Goal: Task Accomplishment & Management: Use online tool/utility

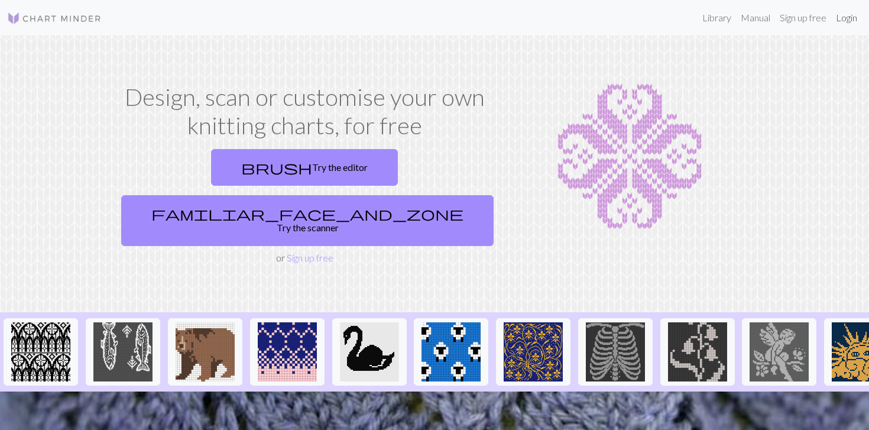
click at [838, 15] on link "Login" at bounding box center [846, 18] width 31 height 24
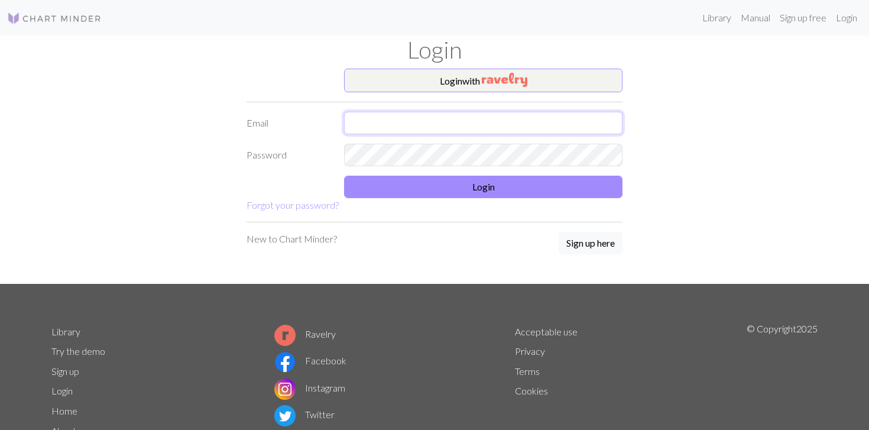
click at [518, 126] on input "text" at bounding box center [483, 123] width 278 height 22
type input "helmelau@gmail.com"
click at [526, 191] on button "Login" at bounding box center [483, 186] width 278 height 22
click at [451, 181] on button "Login" at bounding box center [483, 186] width 278 height 22
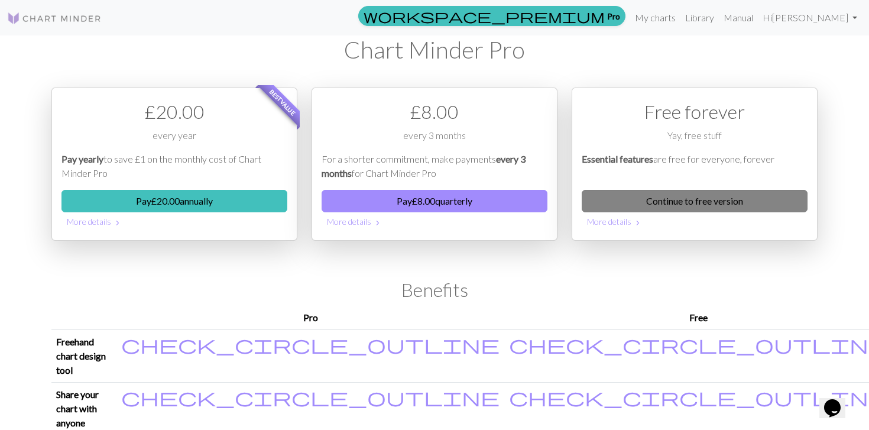
click at [697, 196] on link "Continue to free version" at bounding box center [694, 201] width 226 height 22
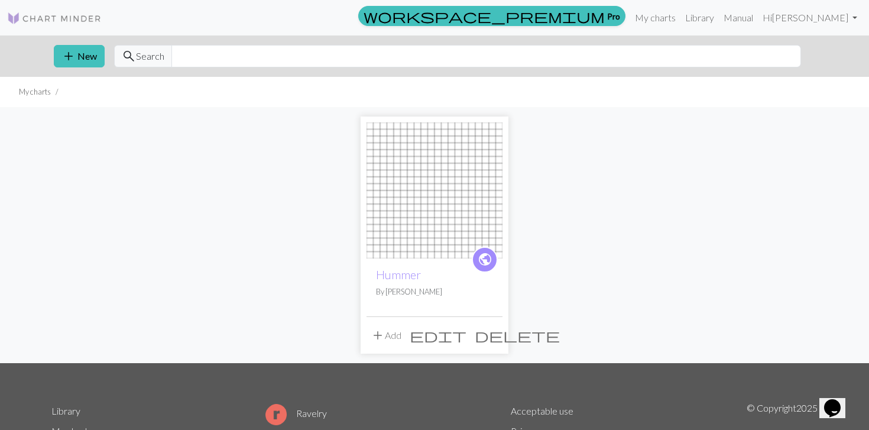
click at [466, 330] on span "edit" at bounding box center [437, 335] width 57 height 17
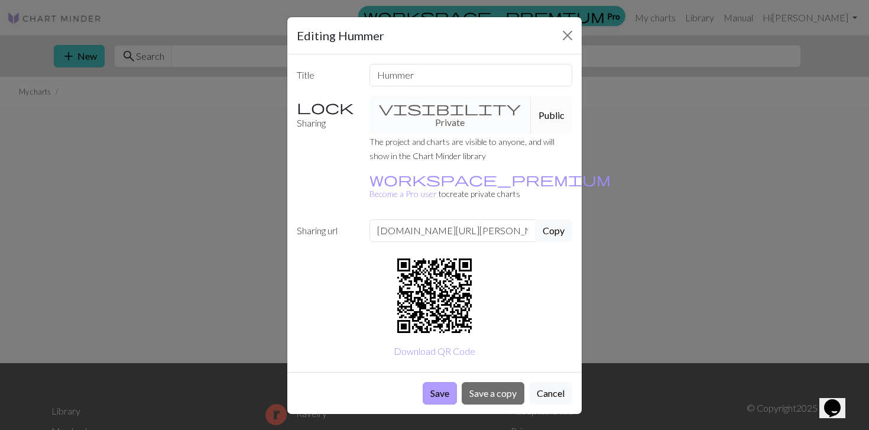
click at [444, 382] on button "Save" at bounding box center [439, 393] width 34 height 22
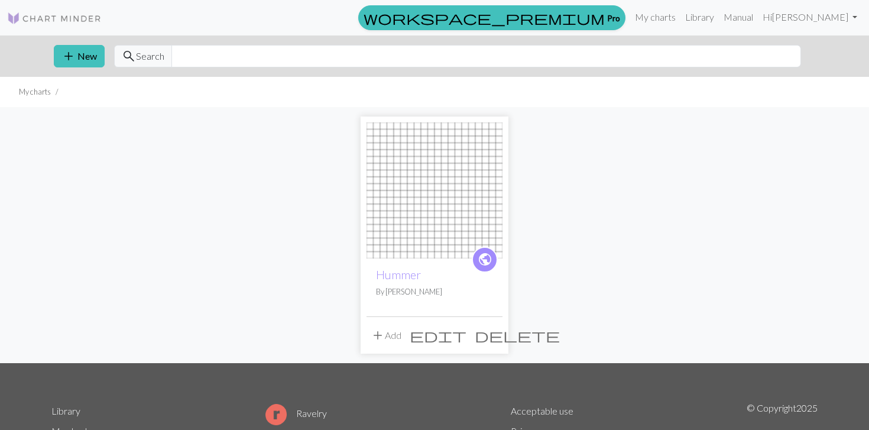
click at [465, 334] on span "edit" at bounding box center [437, 335] width 57 height 17
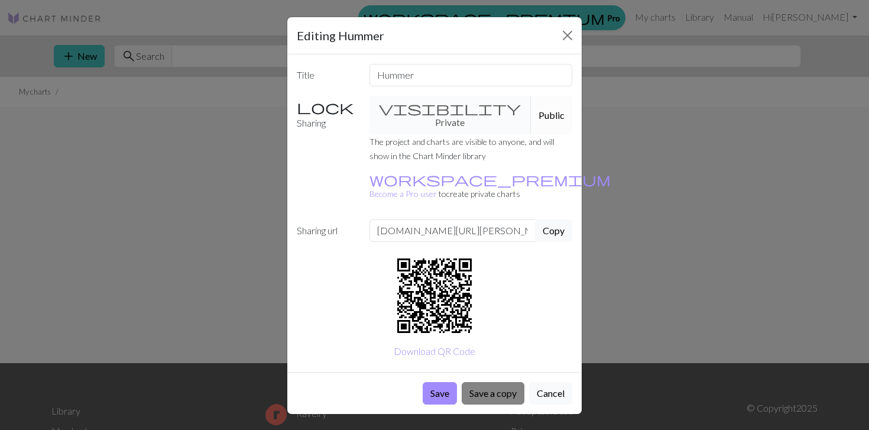
click at [492, 382] on button "Save a copy" at bounding box center [492, 393] width 63 height 22
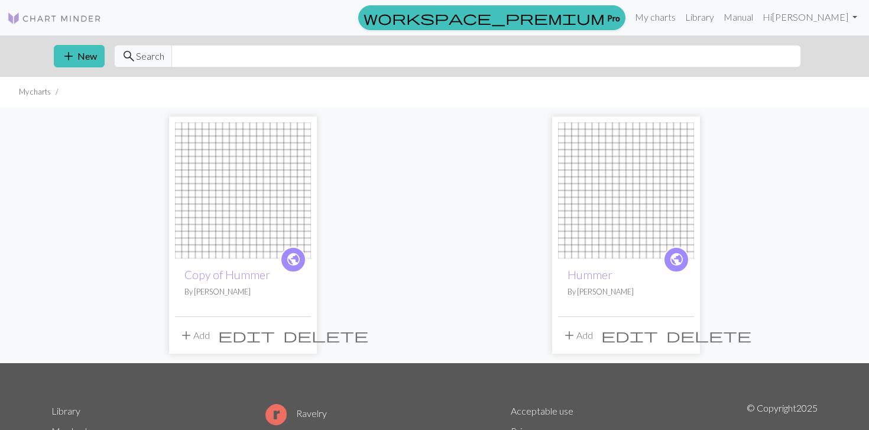
click at [286, 225] on img at bounding box center [243, 190] width 136 height 136
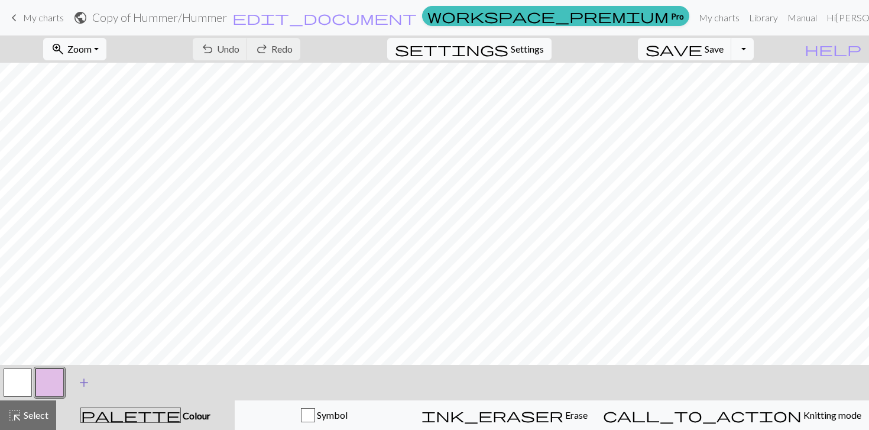
click at [82, 385] on span "add" at bounding box center [84, 382] width 14 height 17
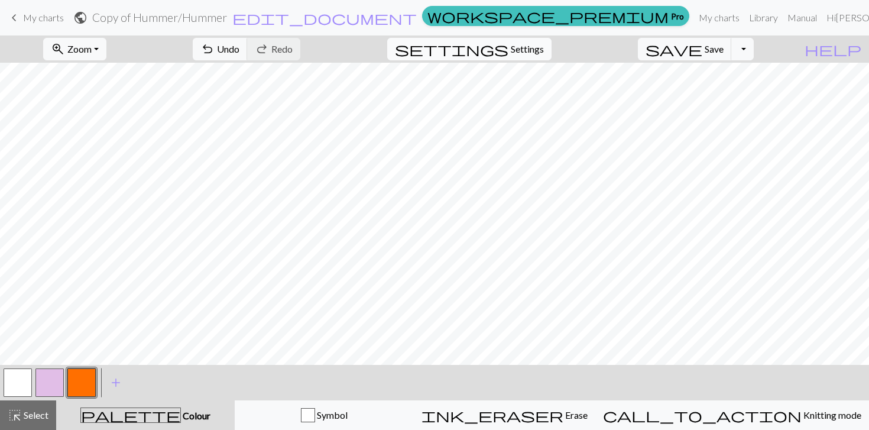
click at [544, 43] on span "Settings" at bounding box center [526, 49] width 33 height 14
select select "aran"
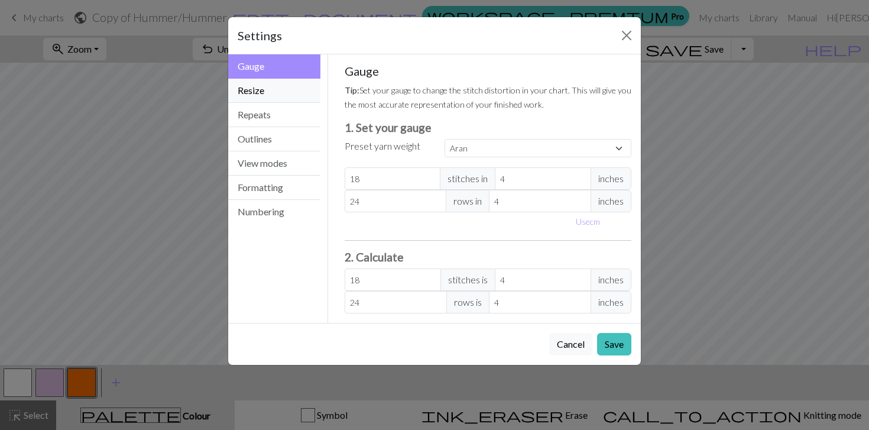
click at [258, 89] on button "Resize" at bounding box center [274, 91] width 92 height 24
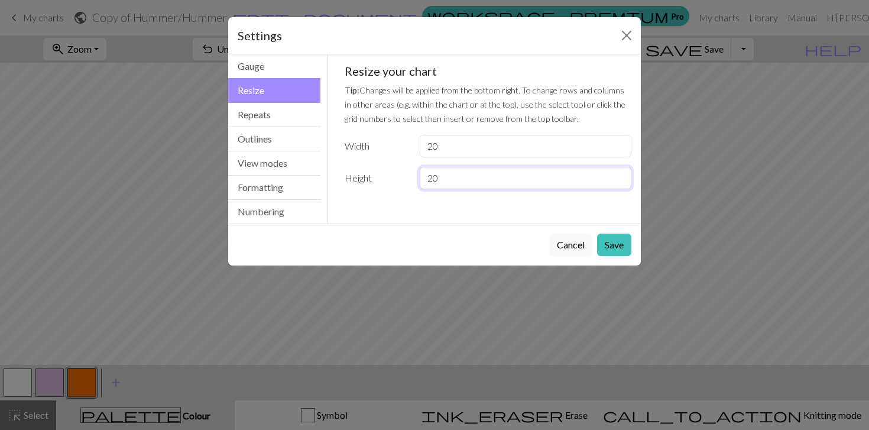
drag, startPoint x: 451, startPoint y: 176, endPoint x: 412, endPoint y: 175, distance: 39.0
click at [412, 176] on div "20" at bounding box center [525, 178] width 226 height 22
type input "40"
click at [619, 247] on button "Save" at bounding box center [614, 244] width 34 height 22
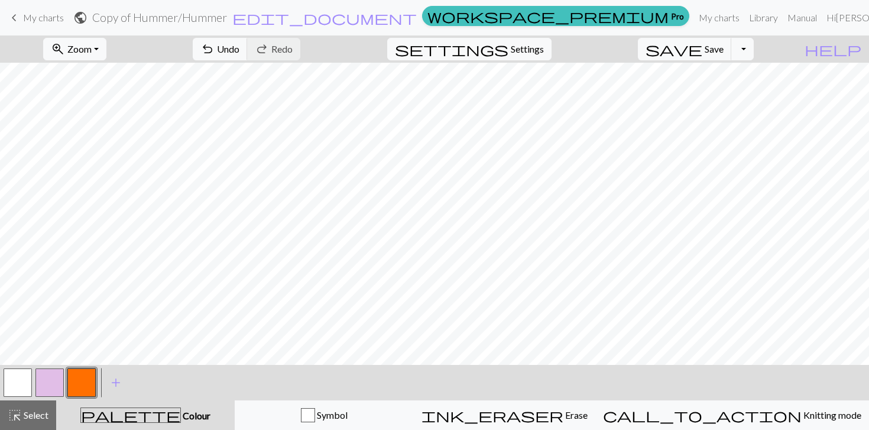
click at [15, 379] on button "button" at bounding box center [18, 382] width 28 height 28
click at [80, 379] on button "button" at bounding box center [81, 382] width 28 height 28
click at [16, 385] on button "button" at bounding box center [18, 382] width 28 height 28
click at [27, 371] on button "button" at bounding box center [18, 382] width 28 height 28
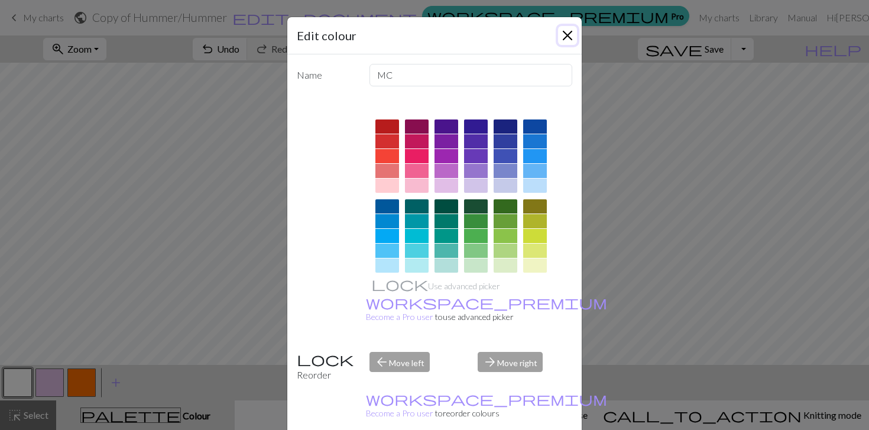
click at [566, 35] on button "Close" at bounding box center [567, 35] width 19 height 19
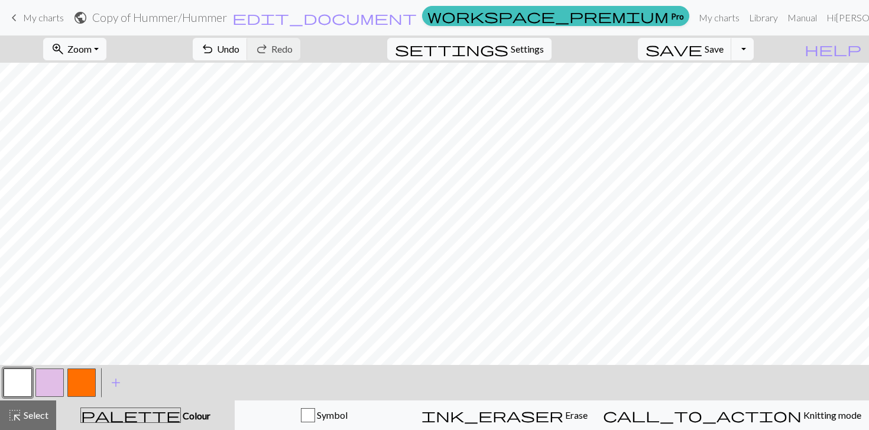
click at [86, 383] on button "button" at bounding box center [81, 382] width 28 height 28
click at [79, 389] on button "button" at bounding box center [81, 382] width 28 height 28
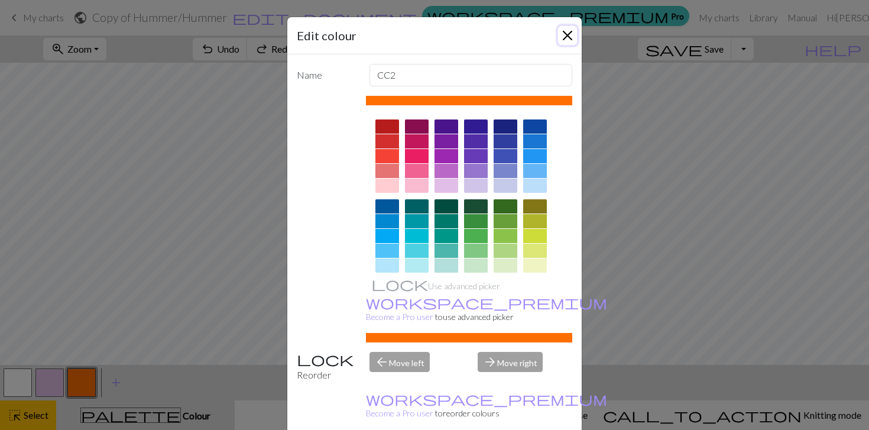
click at [575, 29] on button "Close" at bounding box center [567, 35] width 19 height 19
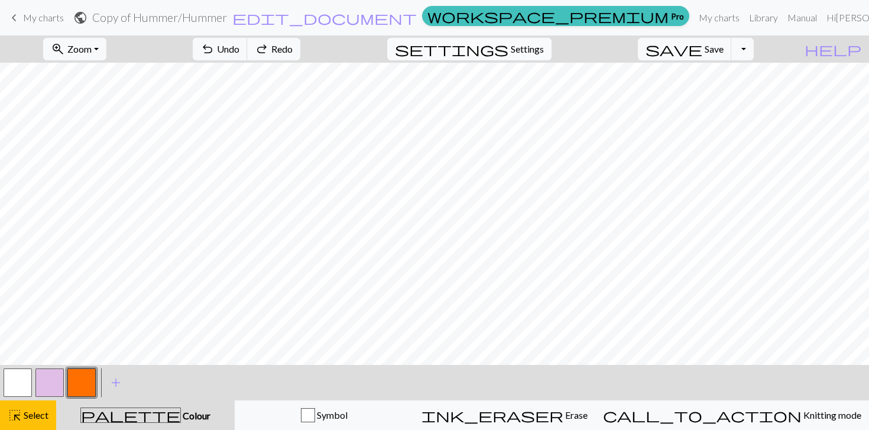
click at [540, 42] on span "Settings" at bounding box center [526, 49] width 33 height 14
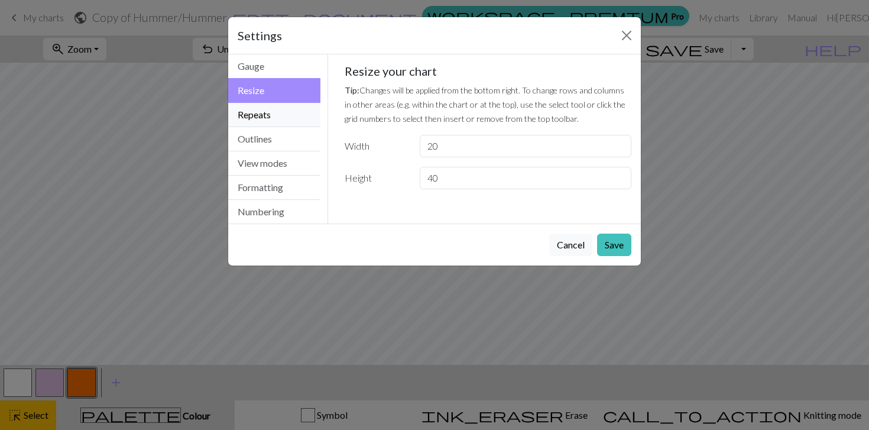
click at [286, 112] on button "Repeats" at bounding box center [274, 115] width 92 height 24
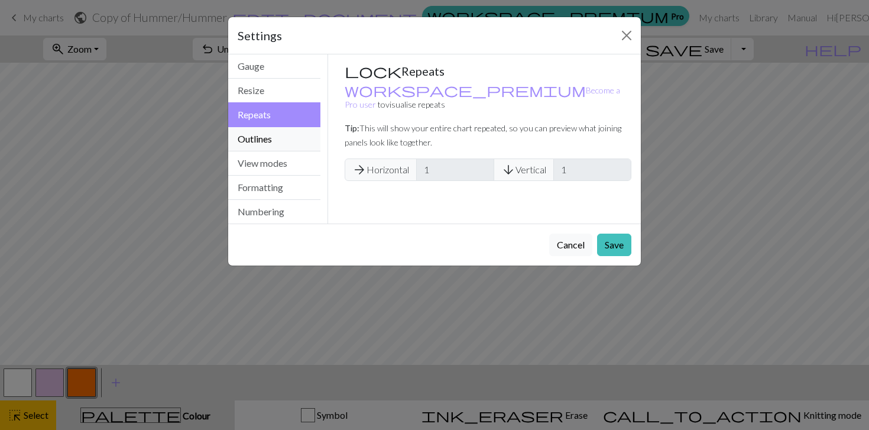
click at [283, 132] on button "Outlines" at bounding box center [274, 139] width 92 height 24
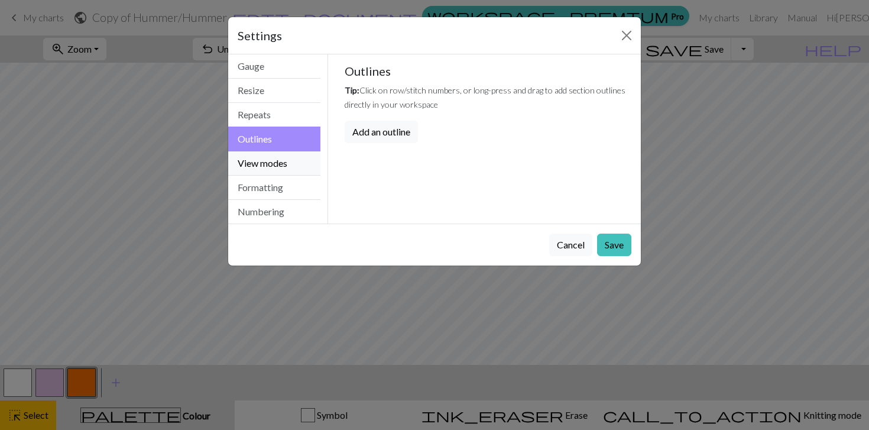
click at [277, 170] on button "View modes" at bounding box center [274, 163] width 92 height 24
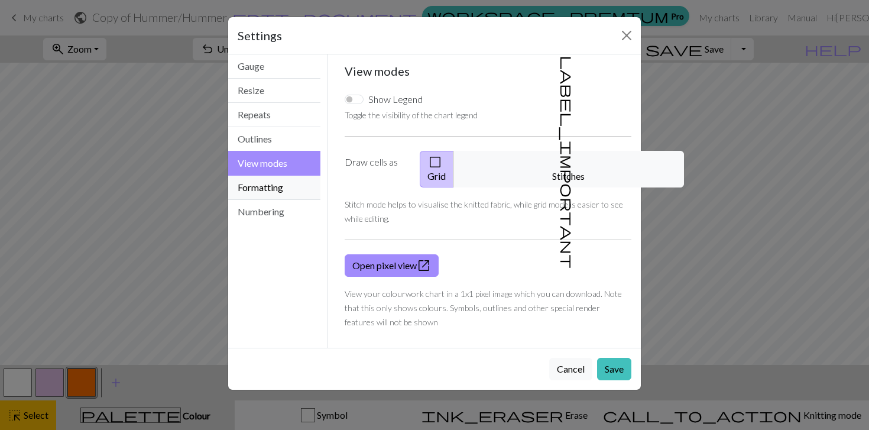
click at [284, 180] on button "Formatting" at bounding box center [274, 187] width 92 height 24
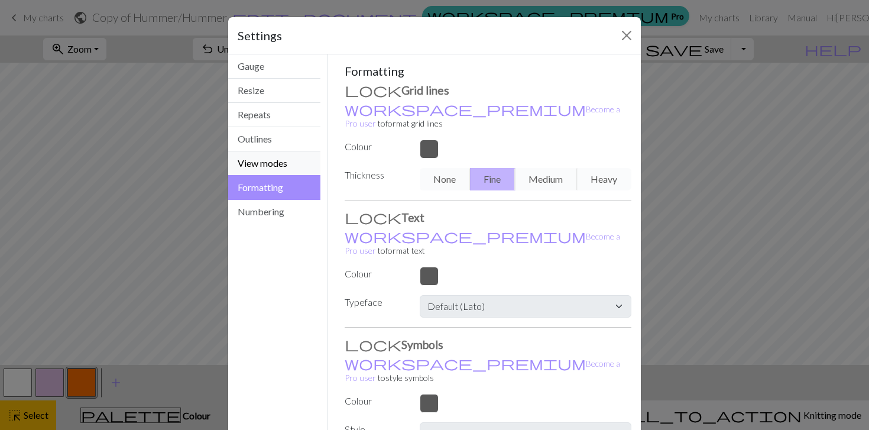
click at [283, 168] on button "View modes" at bounding box center [274, 163] width 92 height 24
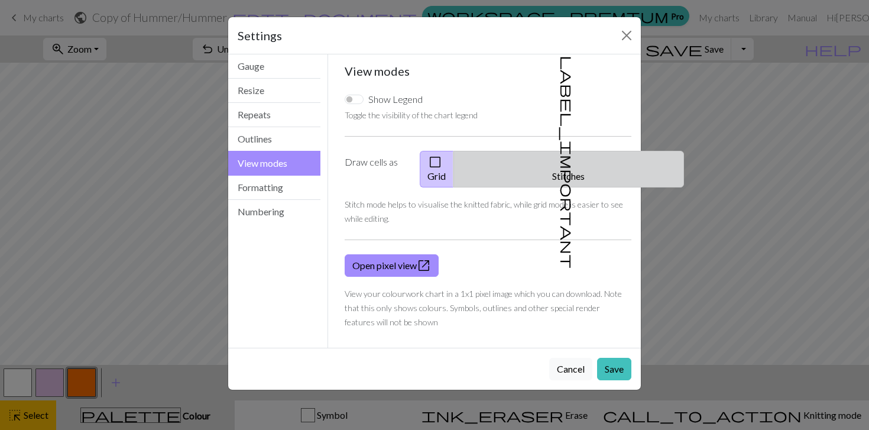
click at [584, 161] on button "label_important Stitches" at bounding box center [568, 169] width 230 height 37
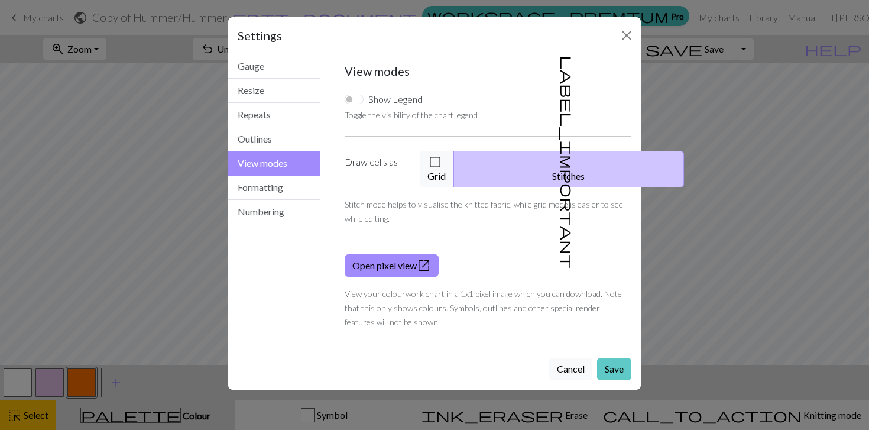
click at [620, 359] on button "Save" at bounding box center [614, 368] width 34 height 22
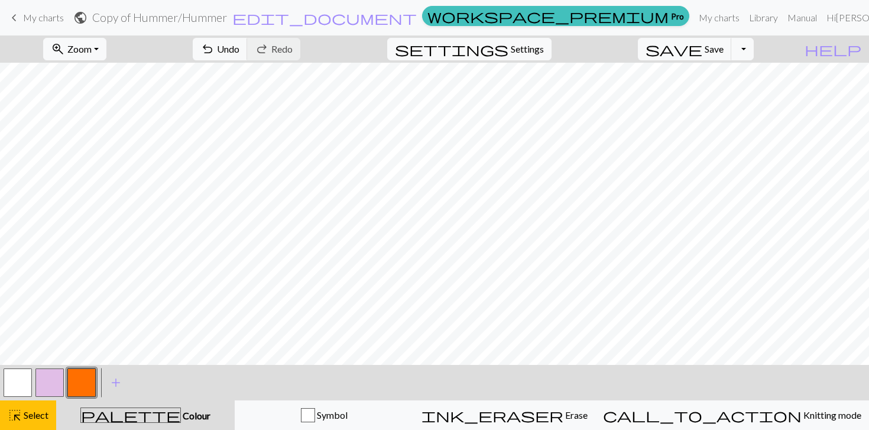
click at [77, 386] on button "button" at bounding box center [81, 382] width 28 height 28
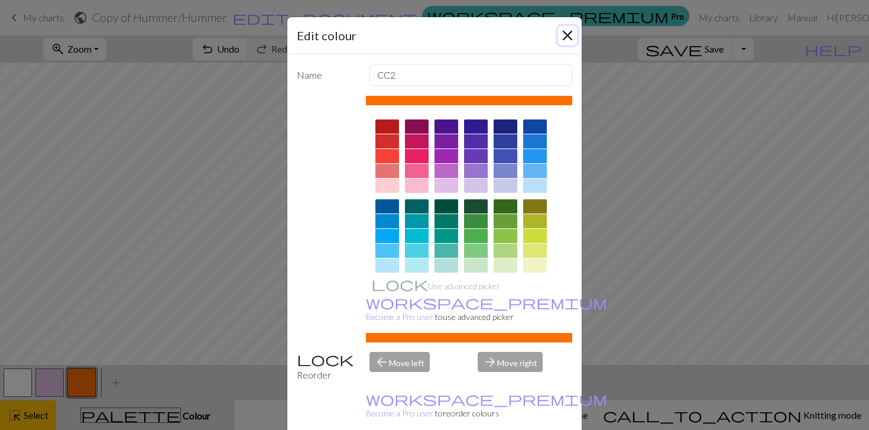
click at [565, 39] on button "Close" at bounding box center [567, 35] width 19 height 19
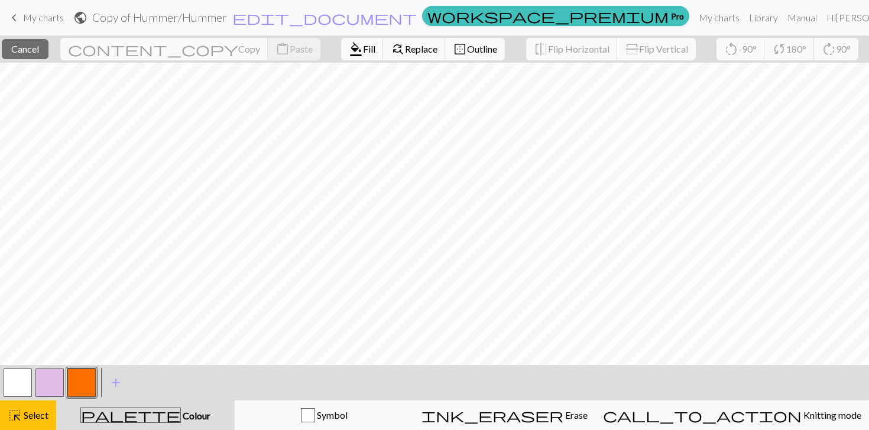
click at [86, 378] on button "button" at bounding box center [81, 382] width 28 height 28
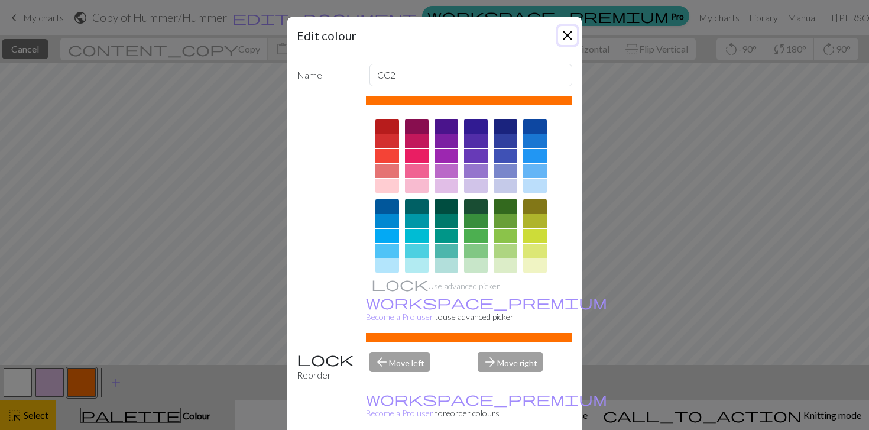
click at [568, 29] on button "Close" at bounding box center [567, 35] width 19 height 19
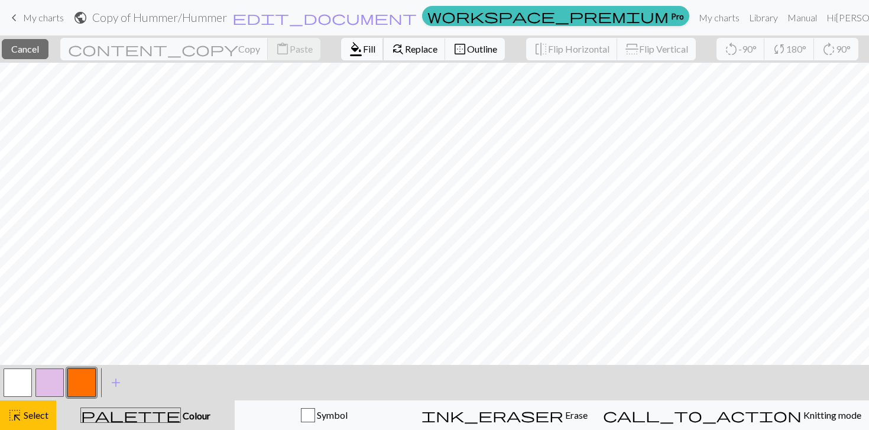
click at [341, 59] on button "format_color_fill Fill" at bounding box center [362, 49] width 43 height 22
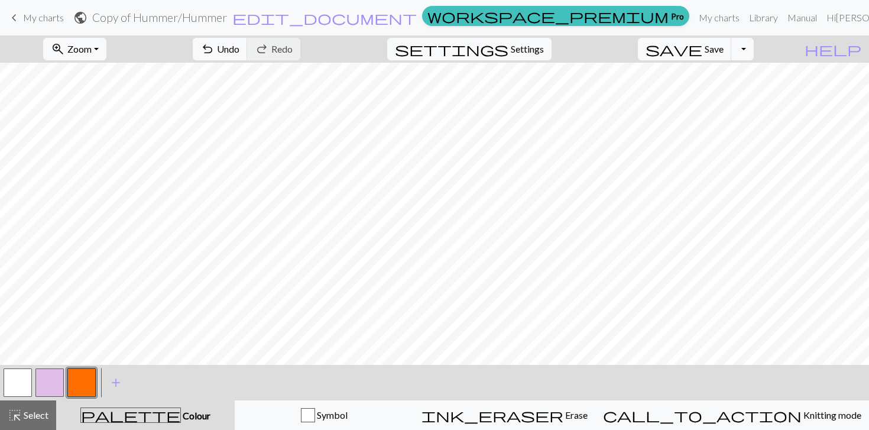
click at [24, 379] on button "button" at bounding box center [18, 382] width 28 height 28
click at [73, 369] on button "button" at bounding box center [81, 382] width 28 height 28
click at [525, 45] on button "settings Settings" at bounding box center [469, 49] width 164 height 22
select select "aran"
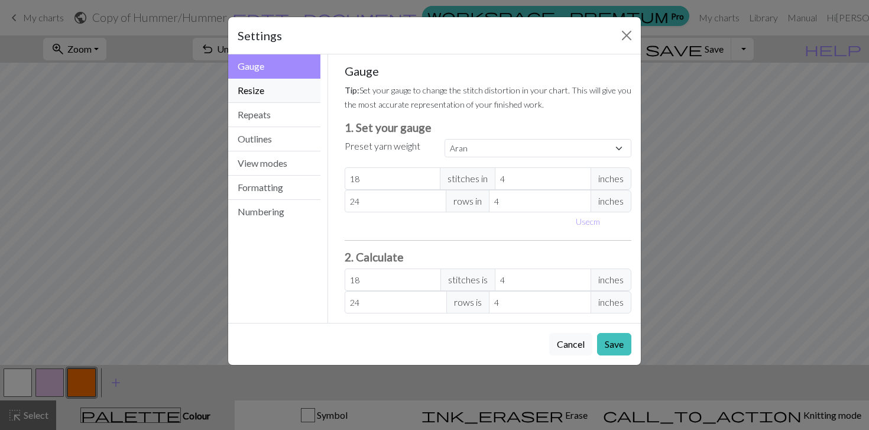
click at [274, 93] on button "Resize" at bounding box center [274, 91] width 92 height 24
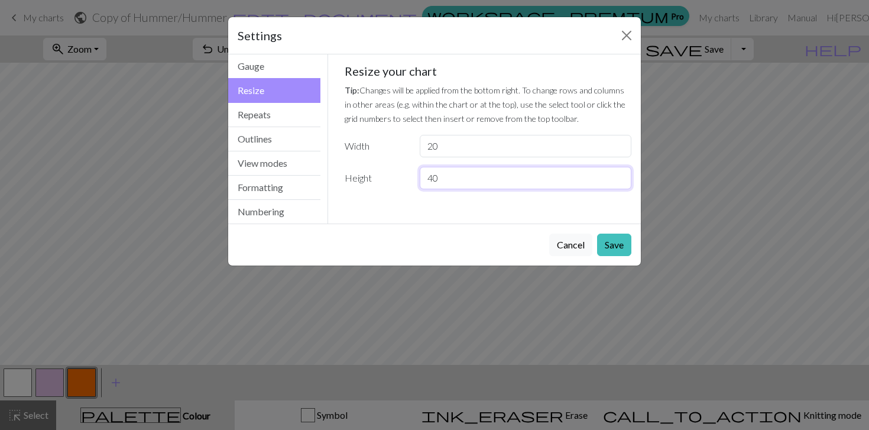
drag, startPoint x: 462, startPoint y: 179, endPoint x: 385, endPoint y: 178, distance: 77.4
click at [385, 178] on div "Height 40" at bounding box center [487, 178] width 301 height 22
type input "60"
click at [623, 241] on button "Save" at bounding box center [614, 244] width 34 height 22
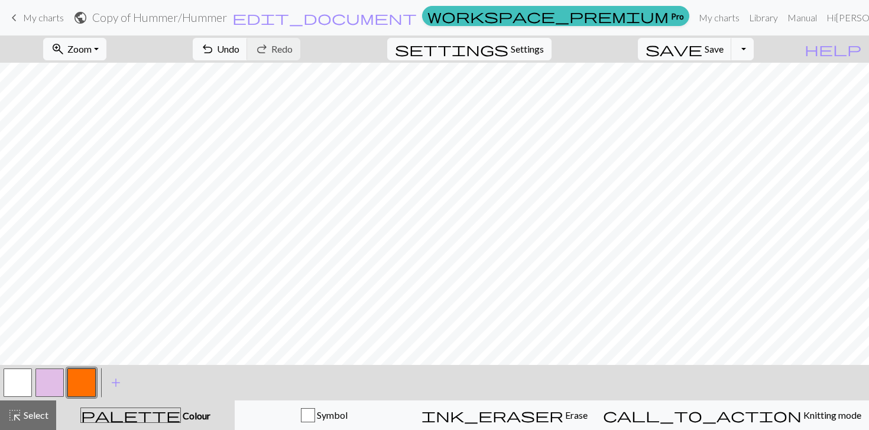
click at [21, 378] on button "button" at bounding box center [18, 382] width 28 height 28
click at [81, 383] on button "button" at bounding box center [81, 382] width 28 height 28
click at [27, 381] on button "button" at bounding box center [18, 382] width 28 height 28
click at [77, 369] on button "button" at bounding box center [81, 382] width 28 height 28
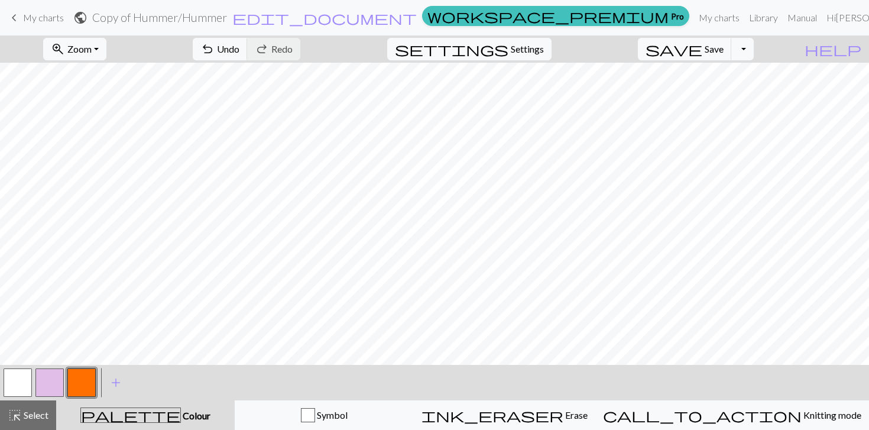
click at [25, 384] on button "button" at bounding box center [18, 382] width 28 height 28
click at [87, 377] on button "button" at bounding box center [81, 382] width 28 height 28
click at [27, 379] on button "button" at bounding box center [18, 382] width 28 height 28
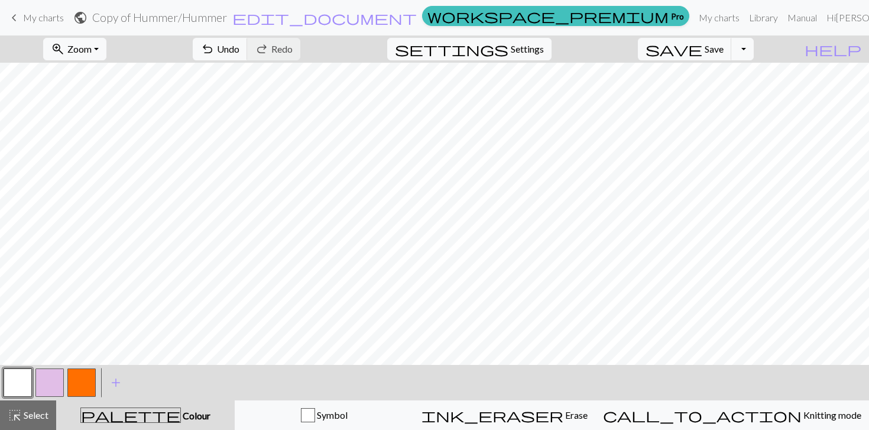
click at [94, 376] on button "button" at bounding box center [81, 382] width 28 height 28
click at [26, 375] on button "button" at bounding box center [18, 382] width 28 height 28
click at [80, 381] on button "button" at bounding box center [81, 382] width 28 height 28
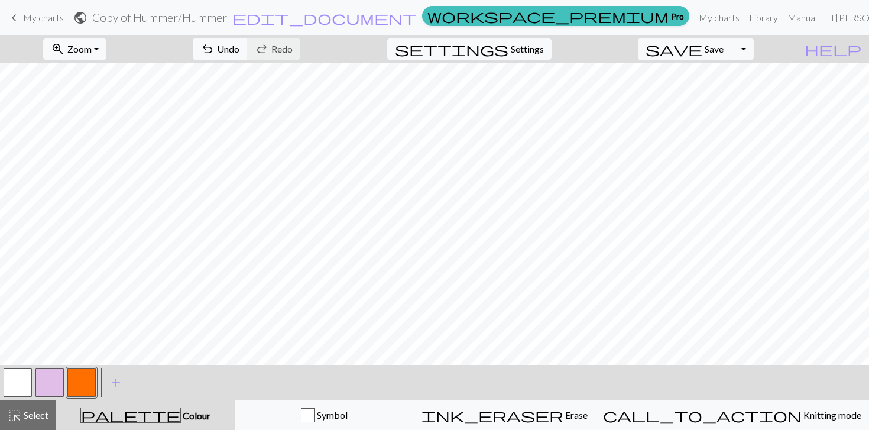
click at [8, 385] on button "button" at bounding box center [18, 382] width 28 height 28
click at [88, 373] on button "button" at bounding box center [81, 382] width 28 height 28
click at [702, 55] on span "save" at bounding box center [673, 49] width 57 height 17
click at [723, 51] on span "Save" at bounding box center [713, 48] width 19 height 11
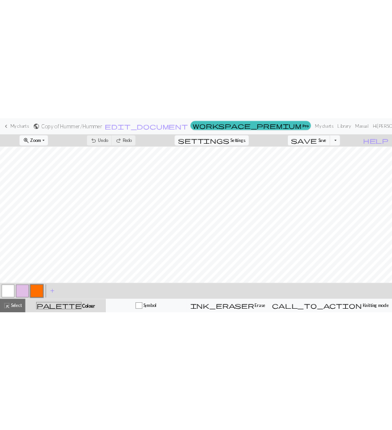
scroll to position [37, 0]
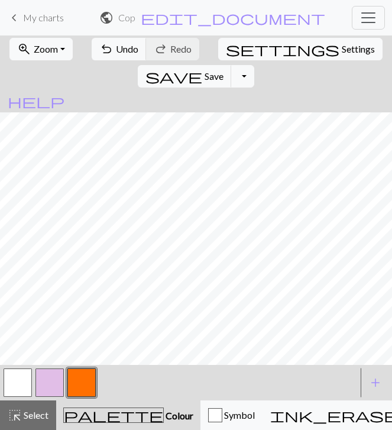
click at [9, 382] on button "button" at bounding box center [18, 382] width 28 height 28
click at [45, 20] on span "My charts" at bounding box center [43, 17] width 41 height 11
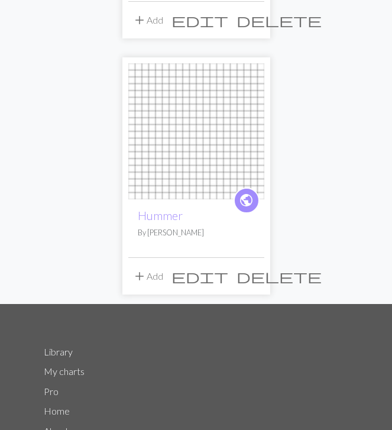
scroll to position [525, 0]
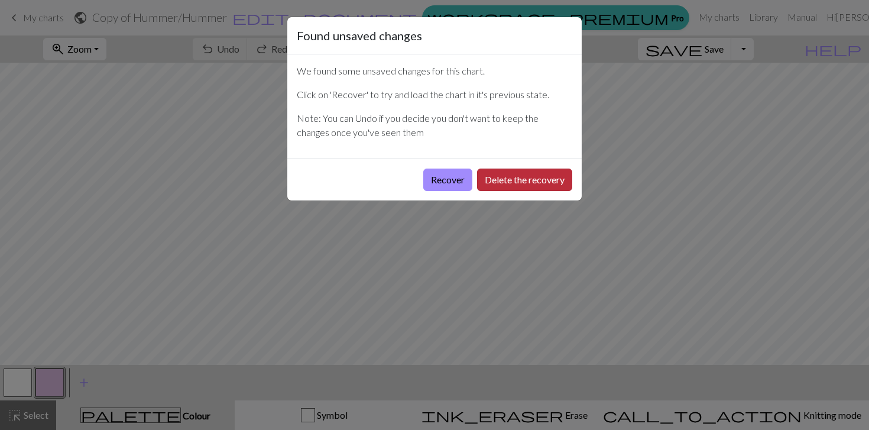
click at [486, 178] on button "Delete the recovery" at bounding box center [524, 179] width 95 height 22
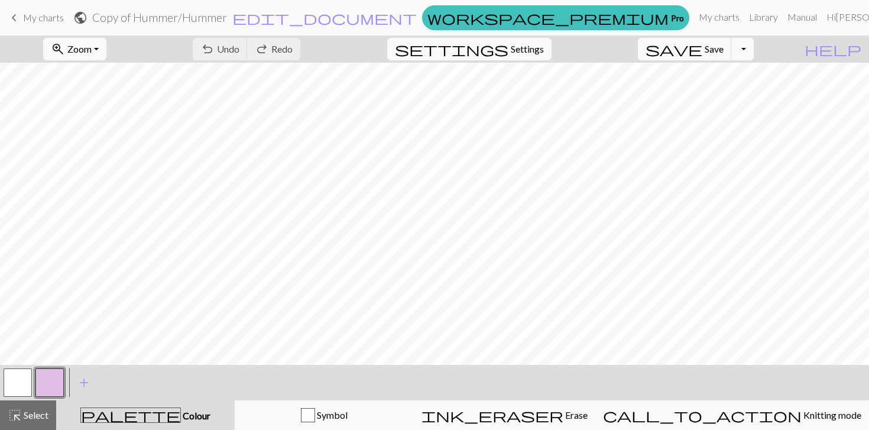
click at [43, 22] on span "My charts" at bounding box center [43, 17] width 41 height 11
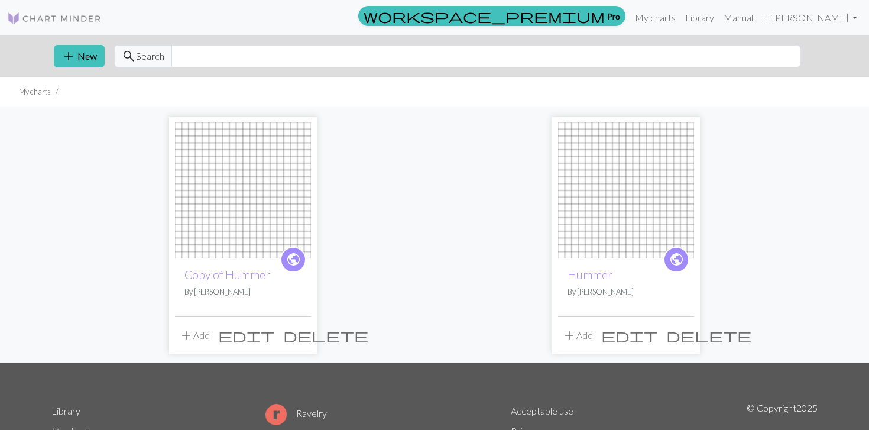
click at [622, 240] on img at bounding box center [626, 190] width 136 height 136
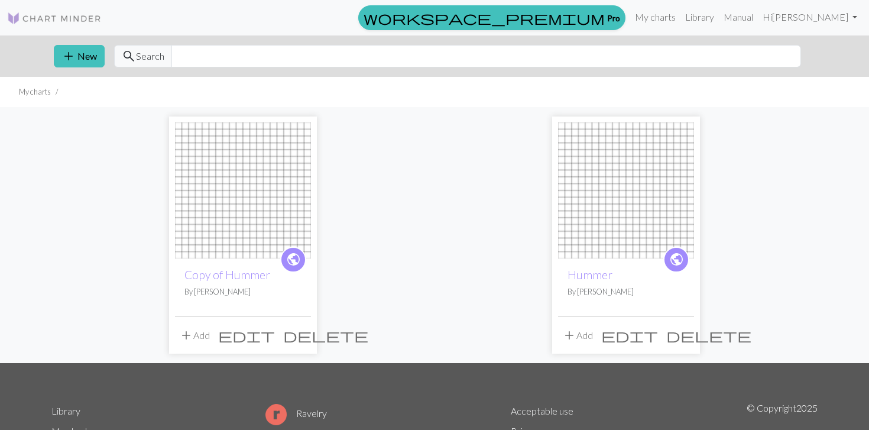
click at [267, 233] on img at bounding box center [243, 190] width 136 height 136
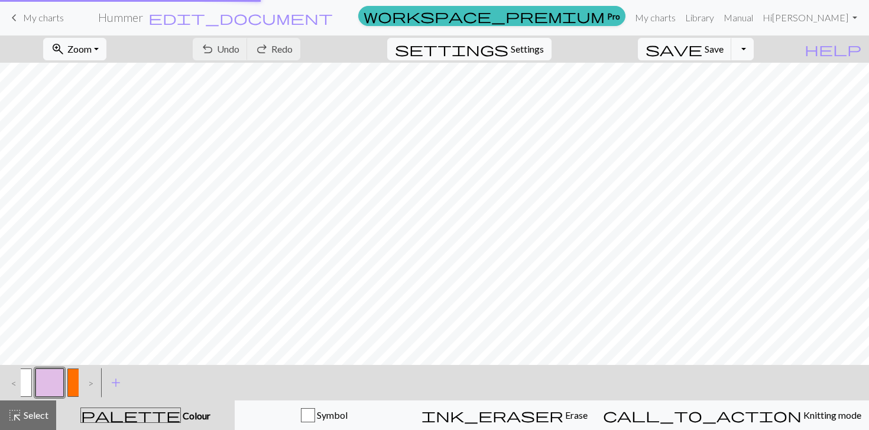
click at [279, 335] on div "Found unsaved changes We found some unsaved changes for this chart. Click on 'R…" at bounding box center [434, 215] width 869 height 430
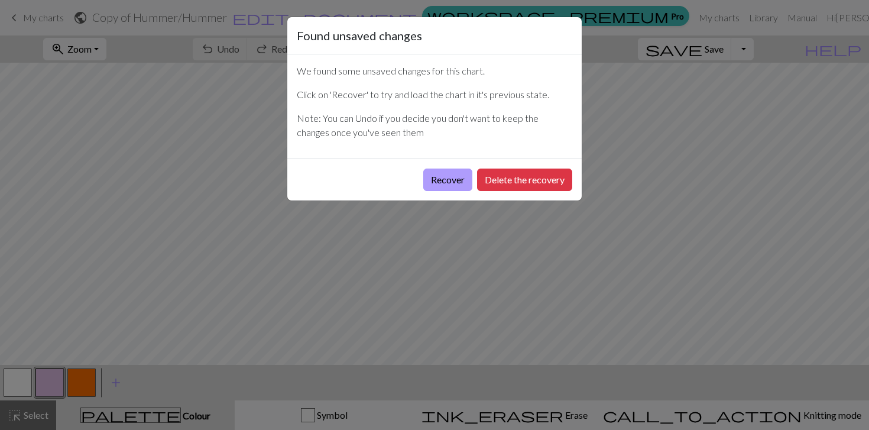
click at [424, 185] on button "Recover" at bounding box center [447, 179] width 49 height 22
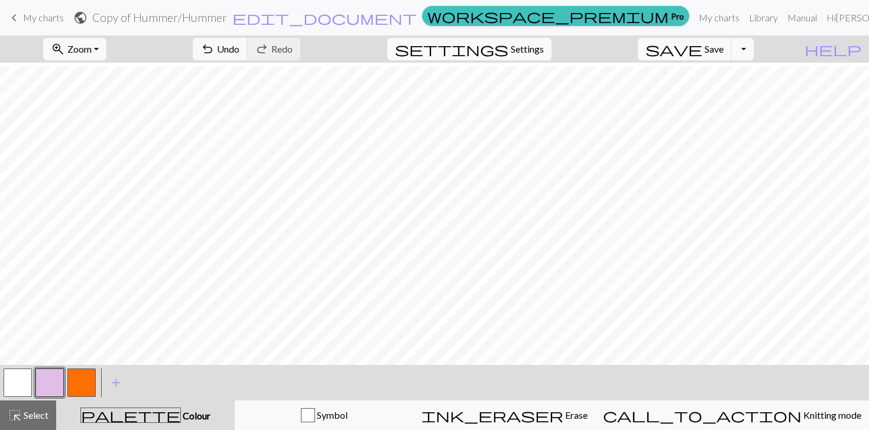
scroll to position [178, 0]
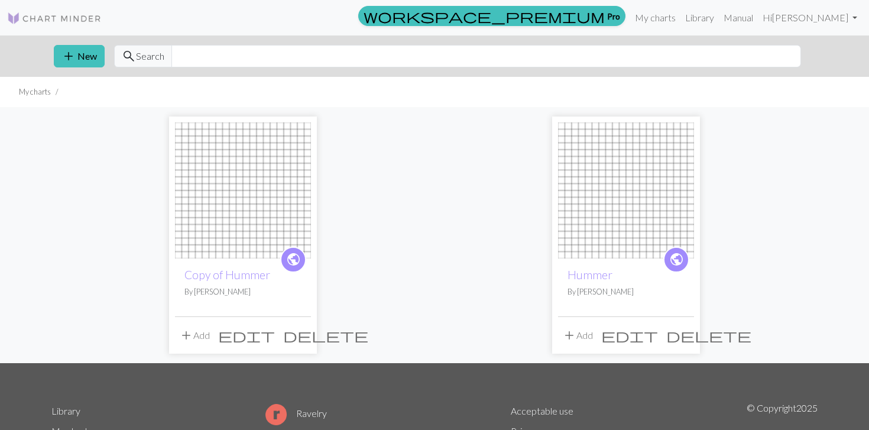
click at [600, 229] on img at bounding box center [626, 190] width 136 height 136
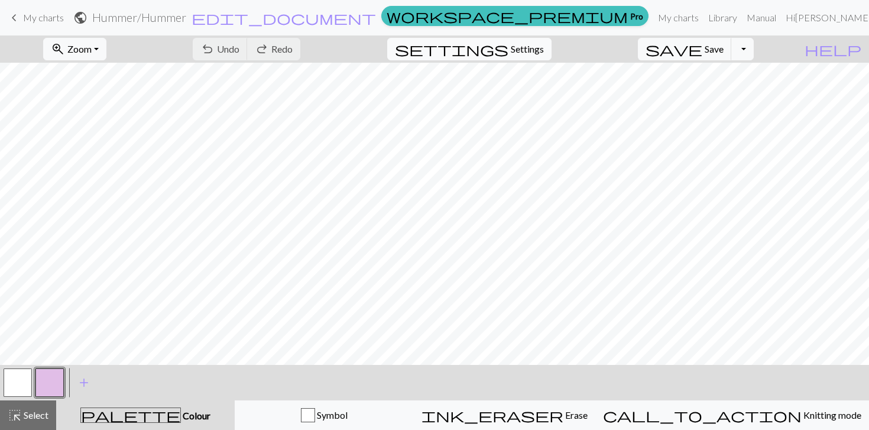
click at [544, 43] on span "Settings" at bounding box center [526, 49] width 33 height 14
select select "aran"
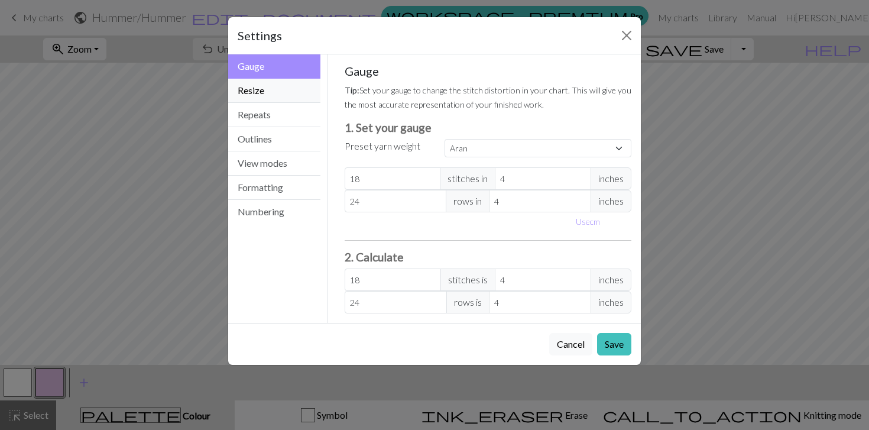
drag, startPoint x: 293, startPoint y: 89, endPoint x: 346, endPoint y: 89, distance: 52.6
click at [293, 89] on button "Resize" at bounding box center [274, 91] width 92 height 24
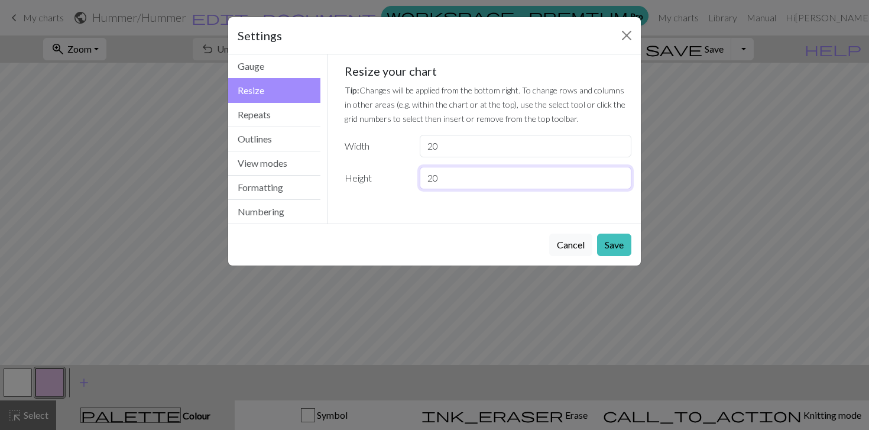
drag, startPoint x: 456, startPoint y: 178, endPoint x: 402, endPoint y: 178, distance: 53.2
click at [402, 178] on div "Height 20" at bounding box center [487, 178] width 301 height 22
type input "4"
type input "60"
click at [619, 246] on button "Save" at bounding box center [614, 244] width 34 height 22
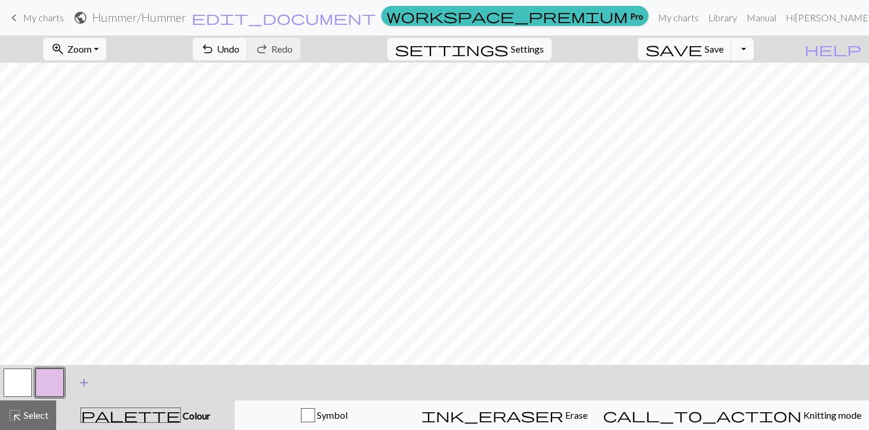
click at [80, 379] on span "add" at bounding box center [84, 382] width 14 height 17
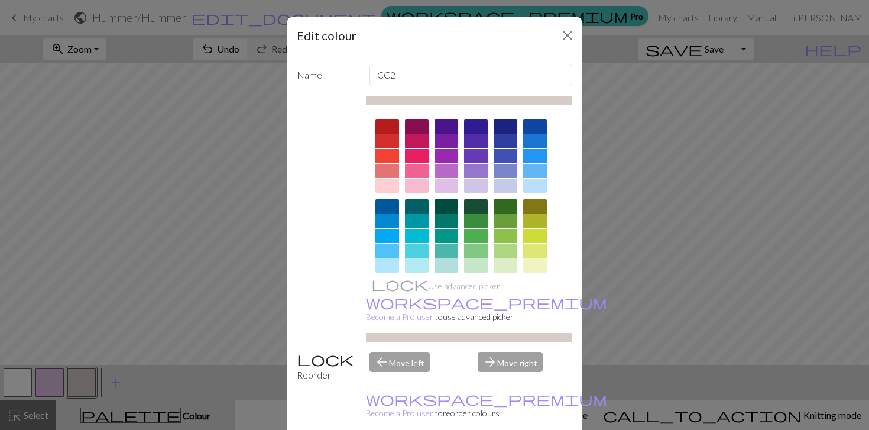
click at [383, 152] on div at bounding box center [387, 156] width 24 height 14
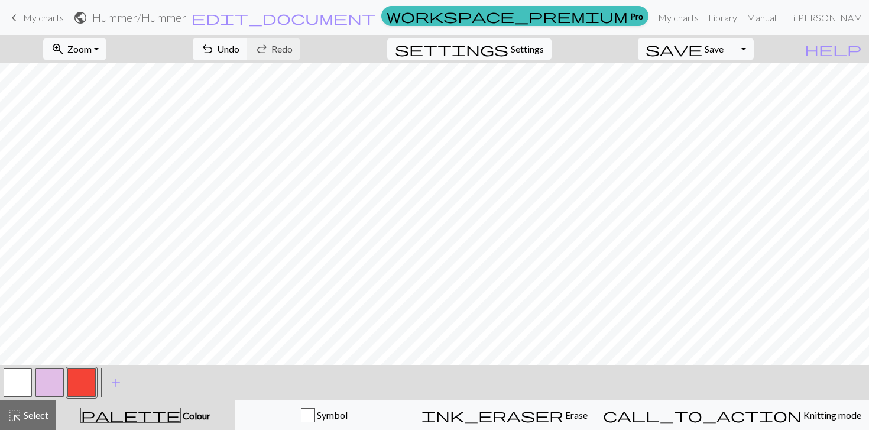
click at [529, 45] on span "Settings" at bounding box center [526, 49] width 33 height 14
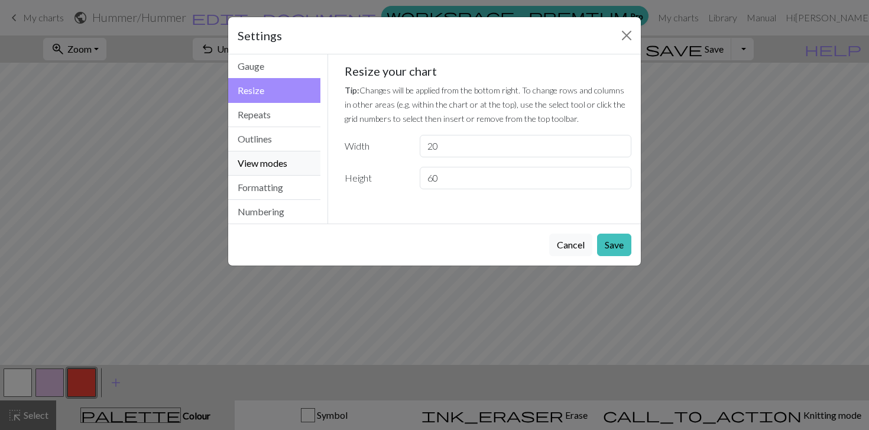
click at [252, 167] on button "View modes" at bounding box center [274, 163] width 92 height 24
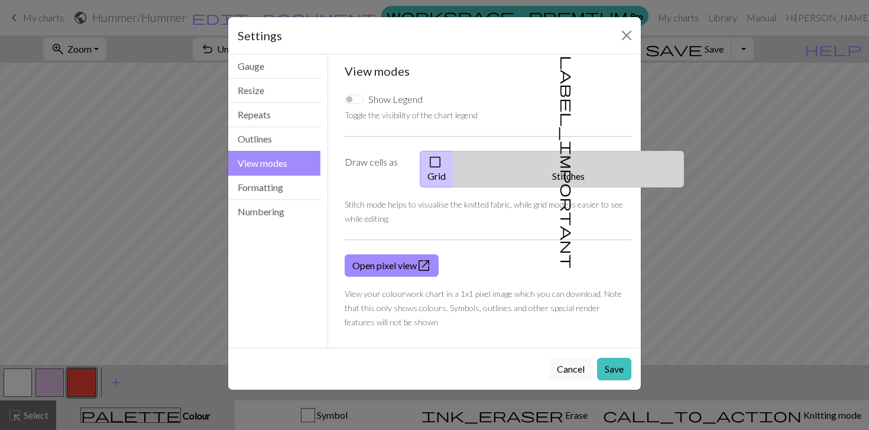
click at [575, 152] on button "label_important Stitches" at bounding box center [568, 169] width 230 height 37
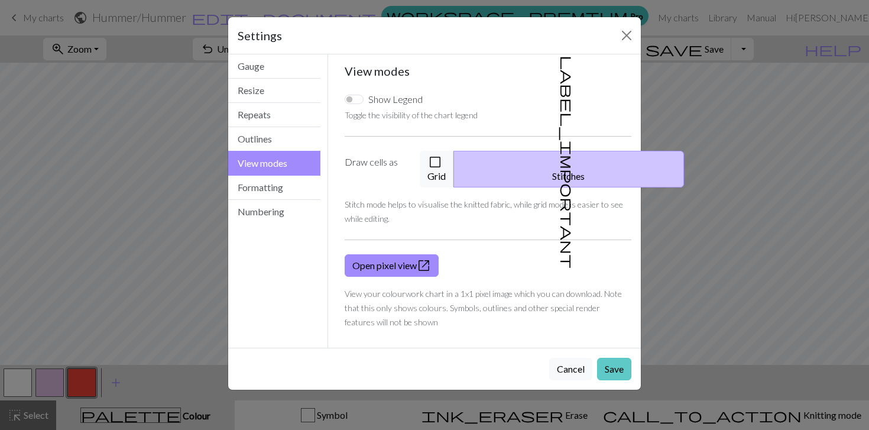
click at [616, 357] on button "Save" at bounding box center [614, 368] width 34 height 22
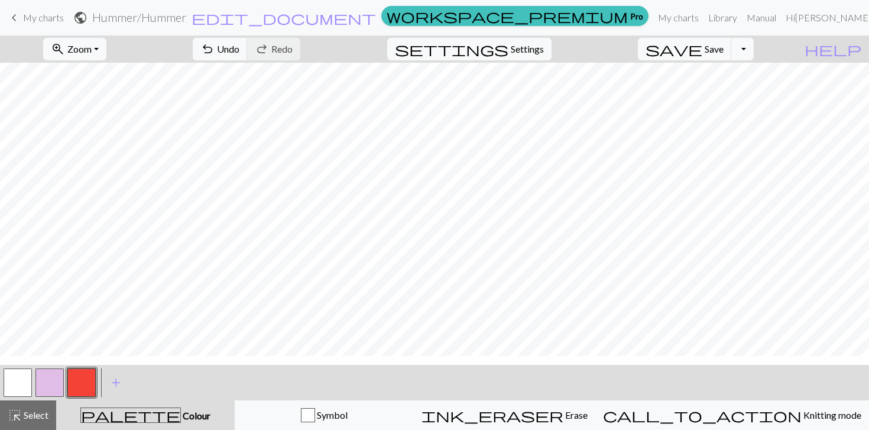
scroll to position [115, 0]
click at [27, 378] on button "button" at bounding box center [18, 382] width 28 height 28
click at [76, 380] on button "button" at bounding box center [81, 382] width 28 height 28
click at [74, 382] on button "button" at bounding box center [81, 382] width 28 height 28
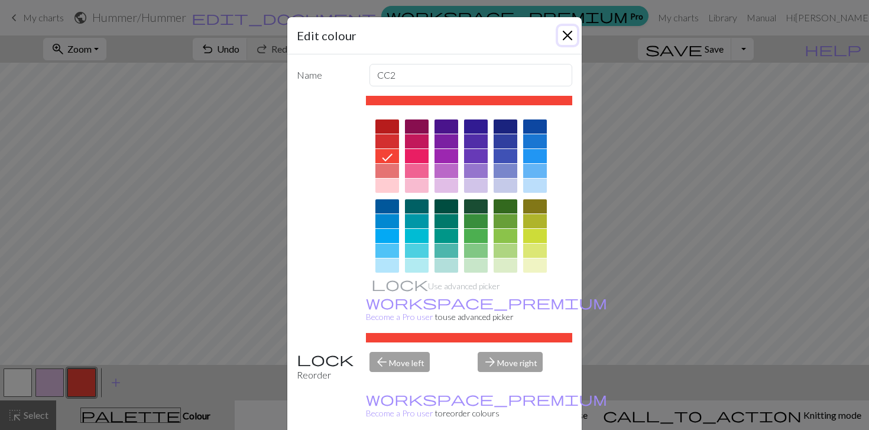
click at [564, 34] on button "Close" at bounding box center [567, 35] width 19 height 19
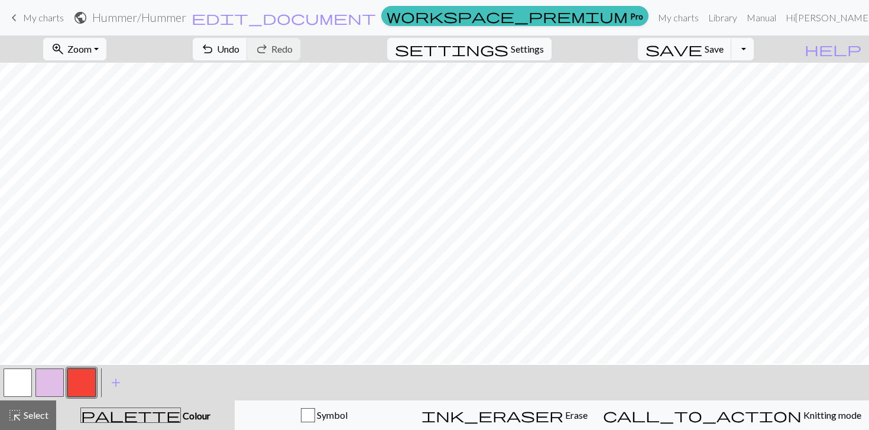
scroll to position [90, 0]
click at [24, 376] on button "button" at bounding box center [18, 382] width 28 height 28
click at [80, 376] on button "button" at bounding box center [81, 382] width 28 height 28
click at [18, 375] on button "button" at bounding box center [18, 382] width 28 height 28
click at [75, 386] on button "button" at bounding box center [81, 382] width 28 height 28
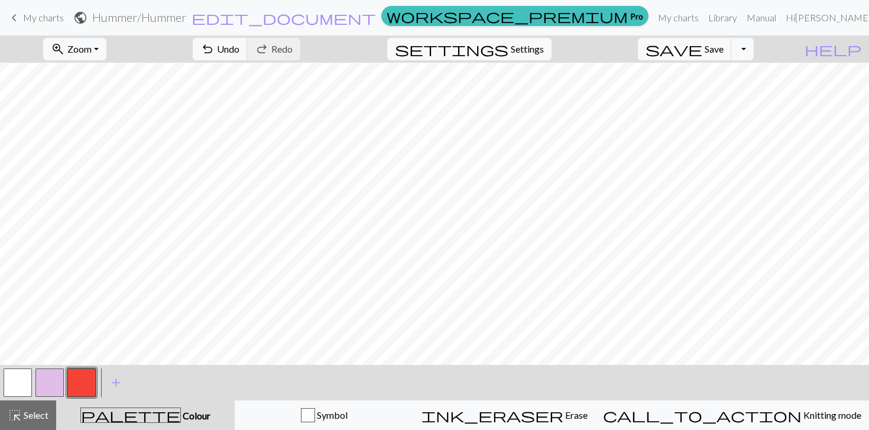
click at [25, 386] on button "button" at bounding box center [18, 382] width 28 height 28
click at [18, 378] on button "button" at bounding box center [18, 382] width 28 height 28
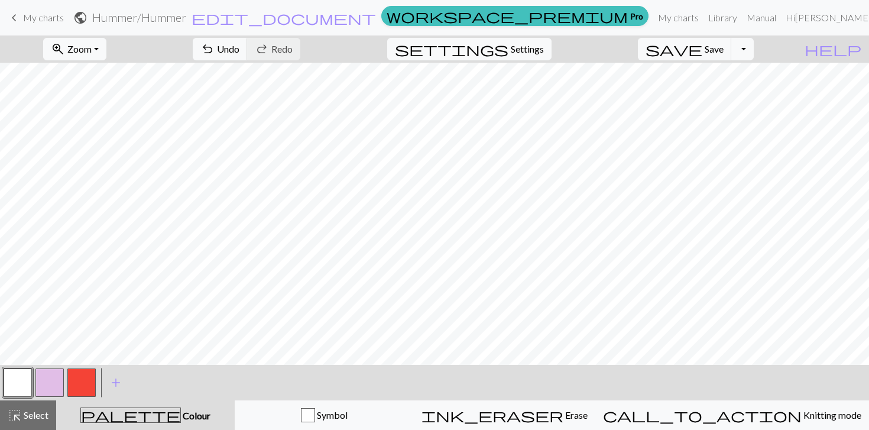
click at [74, 375] on button "button" at bounding box center [81, 382] width 28 height 28
click at [21, 385] on button "button" at bounding box center [18, 382] width 28 height 28
click at [93, 374] on button "button" at bounding box center [81, 382] width 28 height 28
click at [24, 378] on button "button" at bounding box center [18, 382] width 28 height 28
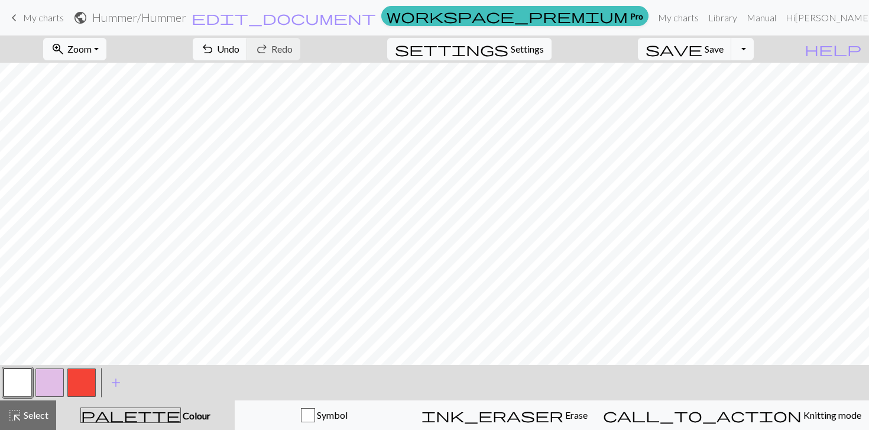
click at [80, 379] on button "button" at bounding box center [81, 382] width 28 height 28
drag, startPoint x: 21, startPoint y: 386, endPoint x: 53, endPoint y: 367, distance: 36.8
click at [21, 386] on button "button" at bounding box center [18, 382] width 28 height 28
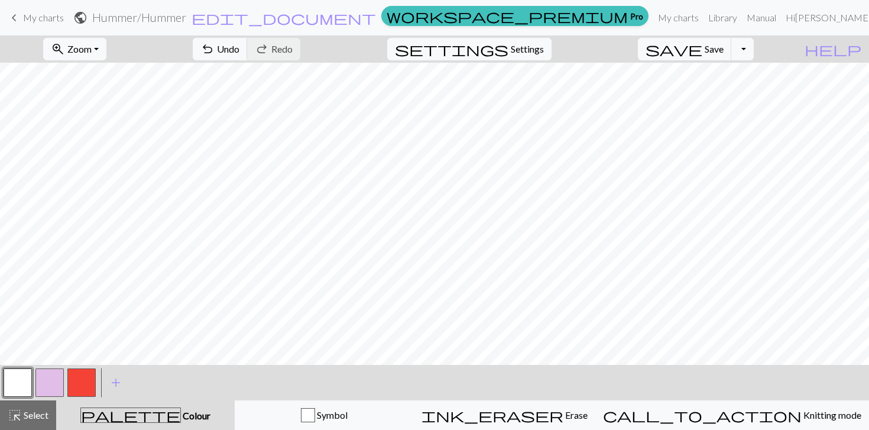
click at [84, 378] on button "button" at bounding box center [81, 382] width 28 height 28
click at [32, 372] on div at bounding box center [18, 382] width 32 height 32
click at [21, 376] on button "button" at bounding box center [18, 382] width 28 height 28
drag, startPoint x: 79, startPoint y: 388, endPoint x: 118, endPoint y: 379, distance: 39.9
click at [79, 388] on button "button" at bounding box center [81, 382] width 28 height 28
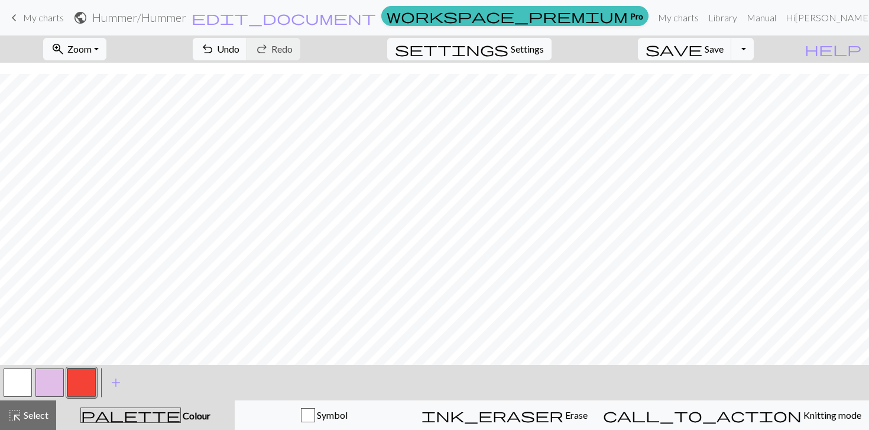
scroll to position [65, 0]
click at [21, 375] on button "button" at bounding box center [18, 382] width 28 height 28
click at [19, 382] on button "button" at bounding box center [18, 382] width 28 height 28
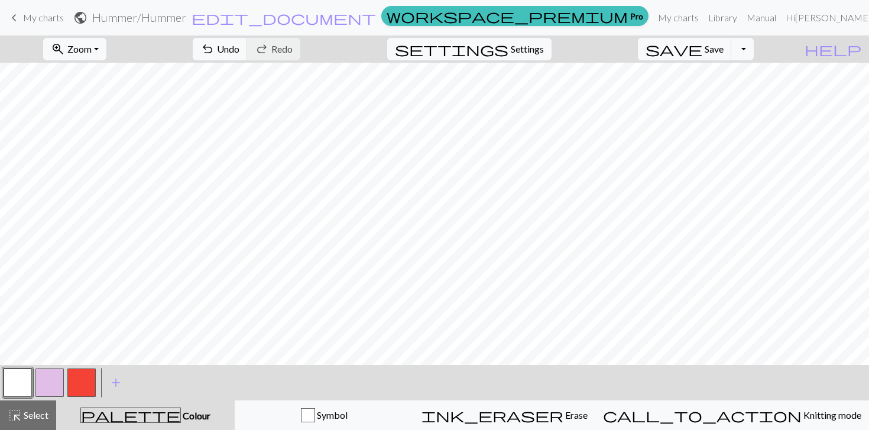
click at [77, 376] on button "button" at bounding box center [81, 382] width 28 height 28
drag, startPoint x: 25, startPoint y: 380, endPoint x: 48, endPoint y: 367, distance: 26.2
click at [25, 380] on button "button" at bounding box center [18, 382] width 28 height 28
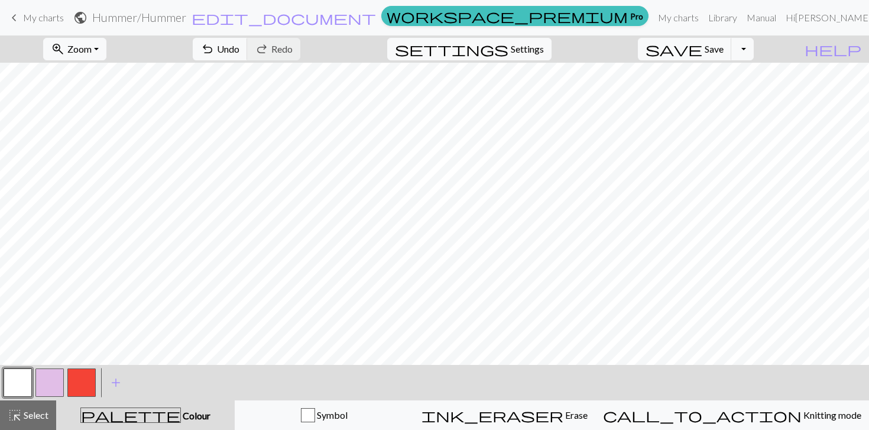
click at [76, 376] on button "button" at bounding box center [81, 382] width 28 height 28
drag, startPoint x: 25, startPoint y: 388, endPoint x: 46, endPoint y: 378, distance: 22.7
click at [25, 388] on button "button" at bounding box center [18, 382] width 28 height 28
click at [93, 373] on button "button" at bounding box center [81, 382] width 28 height 28
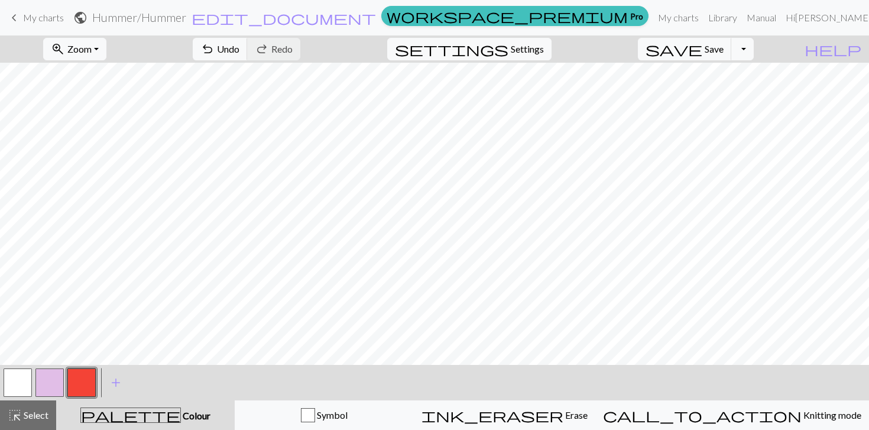
click at [11, 382] on button "button" at bounding box center [18, 382] width 28 height 28
click at [74, 372] on button "button" at bounding box center [81, 382] width 28 height 28
click at [12, 375] on button "button" at bounding box center [18, 382] width 28 height 28
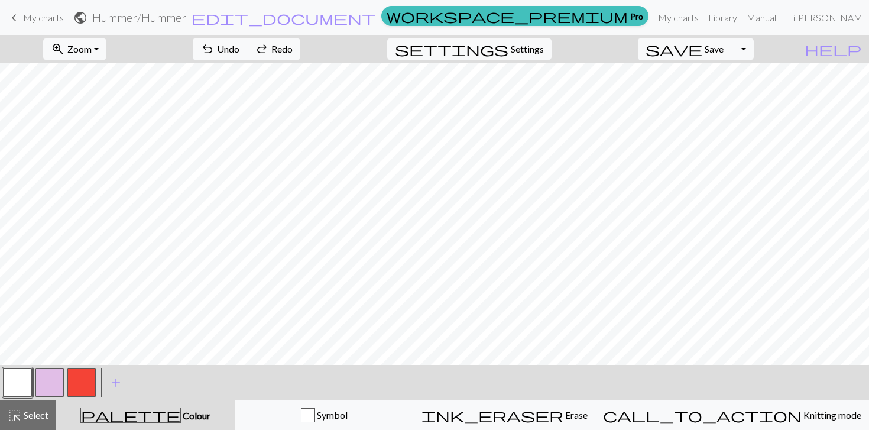
scroll to position [0, 0]
click at [92, 373] on button "button" at bounding box center [81, 382] width 28 height 28
click at [9, 379] on button "button" at bounding box center [18, 382] width 28 height 28
click at [86, 376] on button "button" at bounding box center [81, 382] width 28 height 28
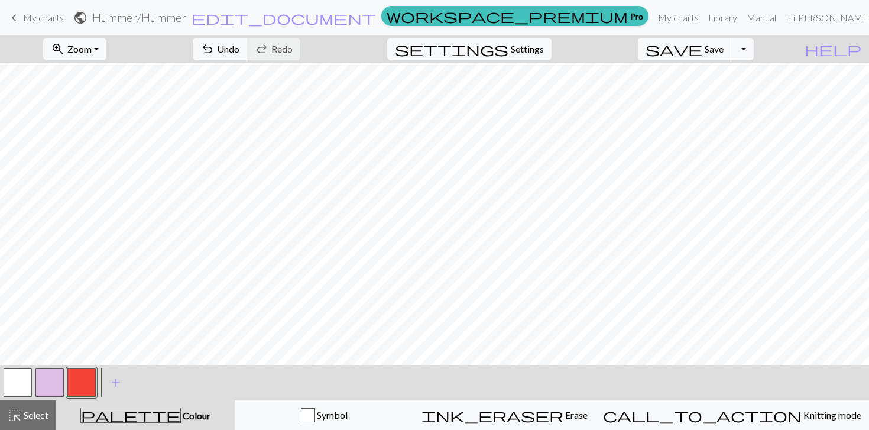
click at [19, 380] on button "button" at bounding box center [18, 382] width 28 height 28
click at [86, 385] on button "button" at bounding box center [81, 382] width 28 height 28
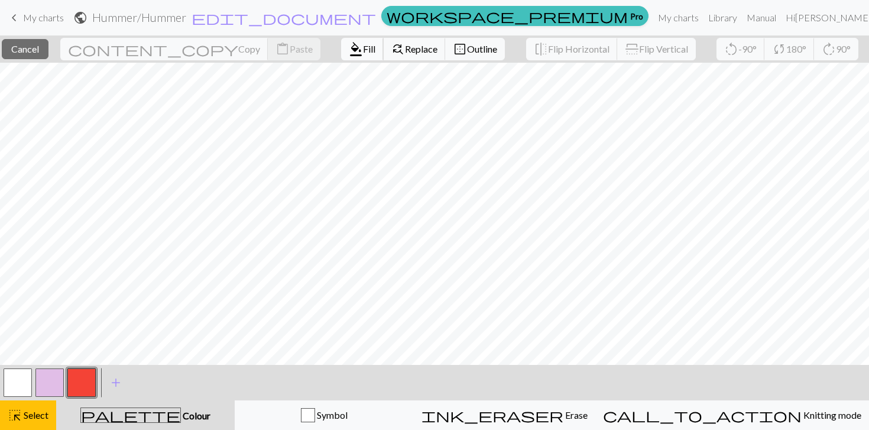
click at [363, 51] on span "Fill" at bounding box center [369, 48] width 12 height 11
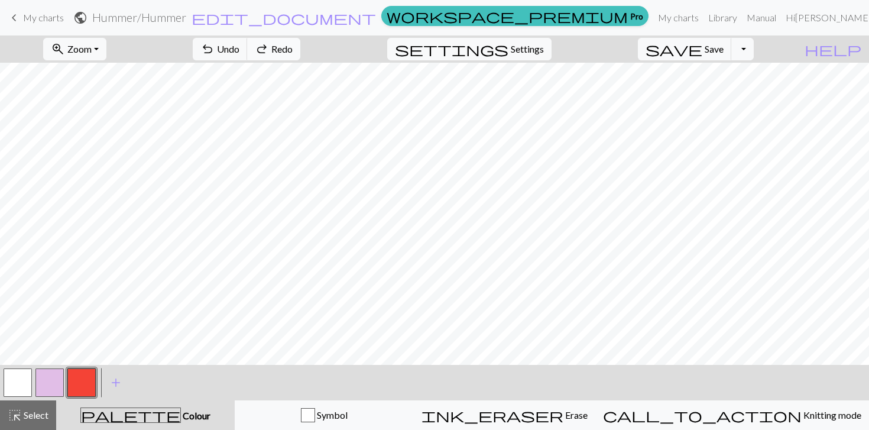
scroll to position [3, 0]
click at [508, 46] on span "settings" at bounding box center [451, 49] width 113 height 17
select select "aran"
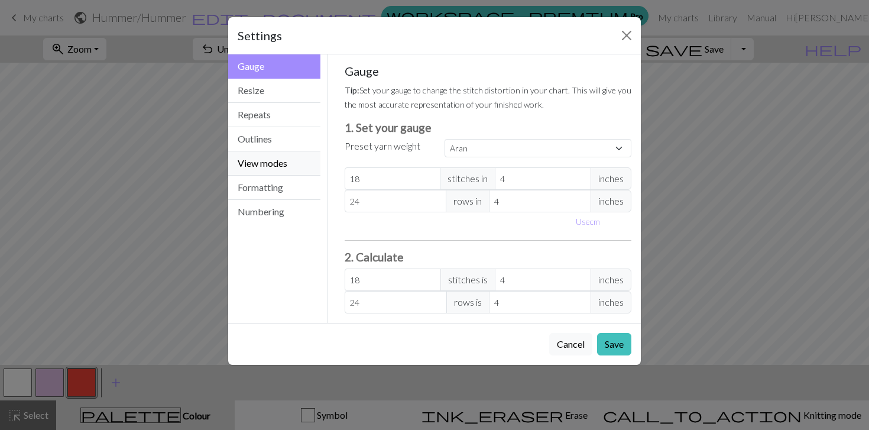
click at [287, 159] on button "View modes" at bounding box center [274, 163] width 92 height 24
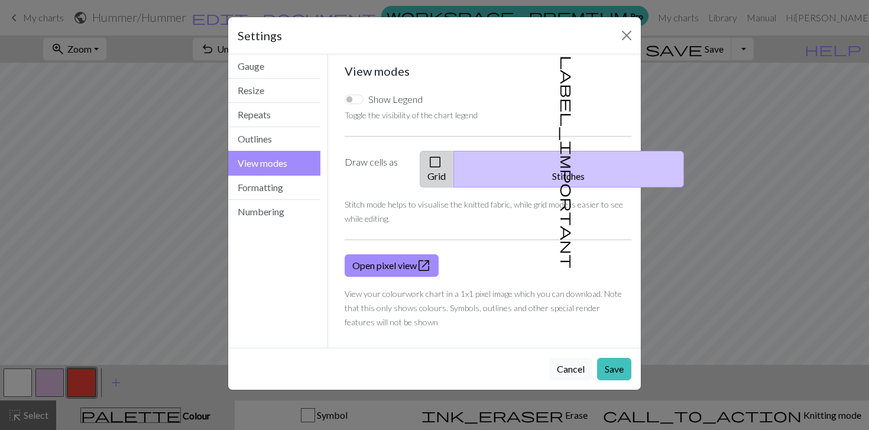
click at [454, 158] on button "check_box_outline_blank Grid" at bounding box center [436, 169] width 34 height 37
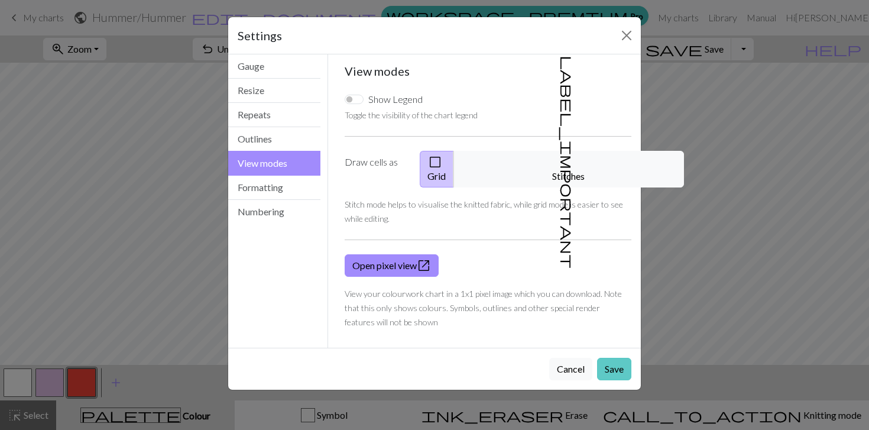
click at [609, 357] on button "Save" at bounding box center [614, 368] width 34 height 22
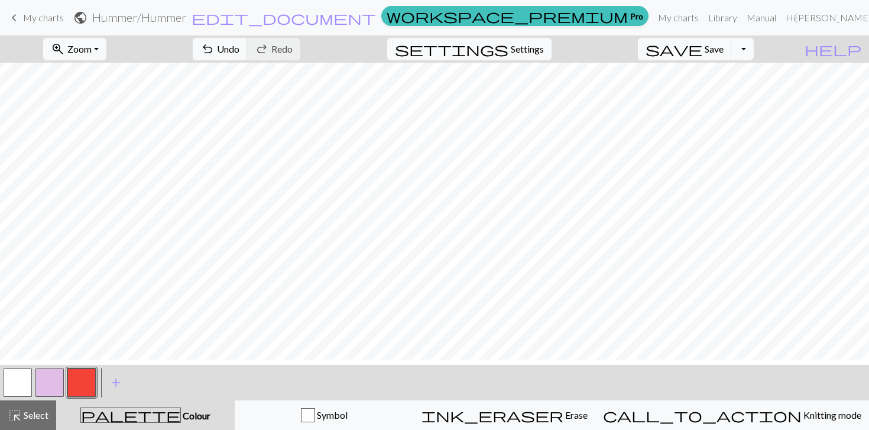
scroll to position [0, 0]
click at [537, 57] on button "settings Settings" at bounding box center [469, 49] width 164 height 22
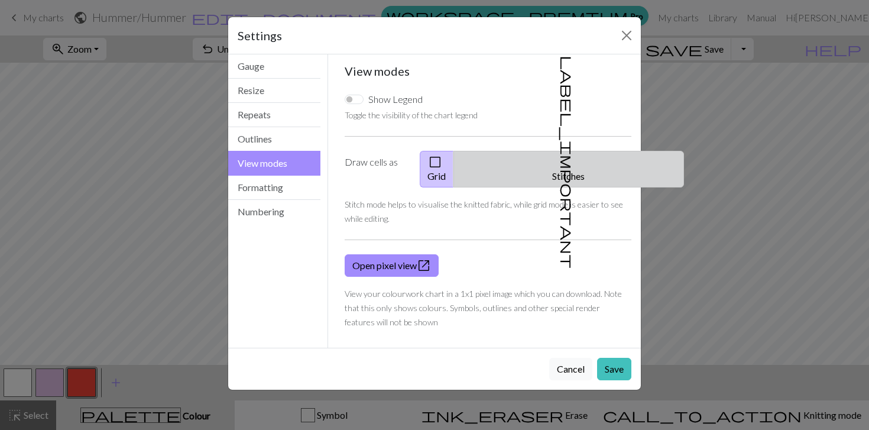
click at [559, 155] on span "label_important" at bounding box center [567, 162] width 17 height 213
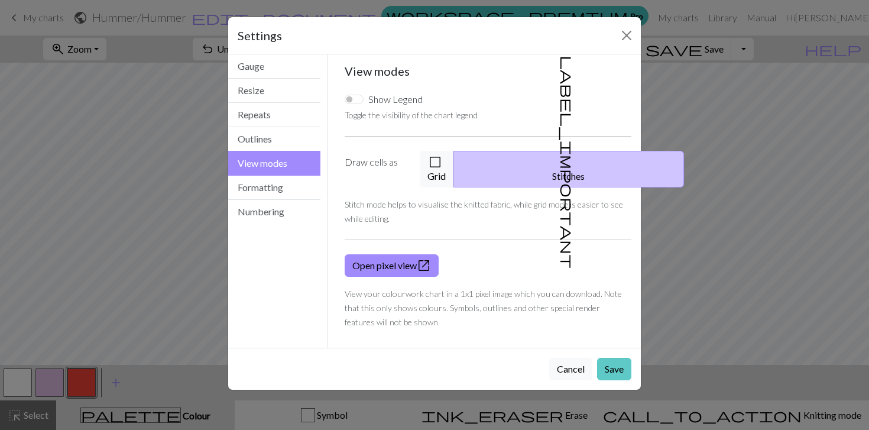
click at [620, 357] on button "Save" at bounding box center [614, 368] width 34 height 22
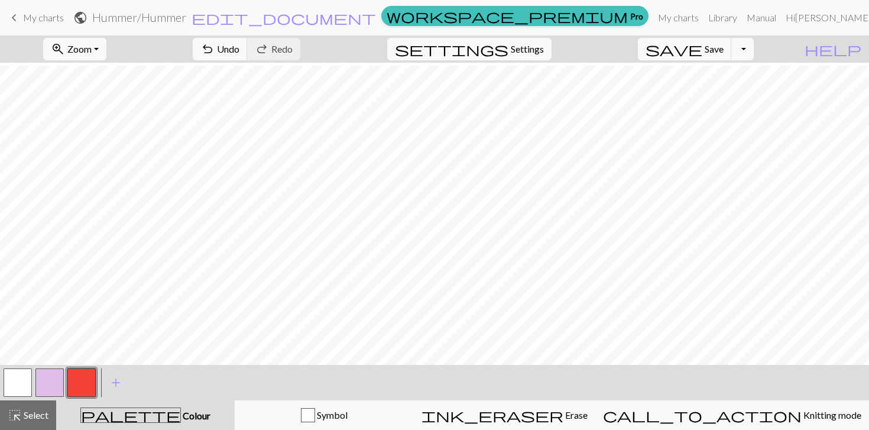
scroll to position [3, 0]
click at [10, 380] on button "button" at bounding box center [18, 382] width 28 height 28
drag, startPoint x: 76, startPoint y: 382, endPoint x: 87, endPoint y: 377, distance: 12.2
click at [76, 382] on button "button" at bounding box center [81, 382] width 28 height 28
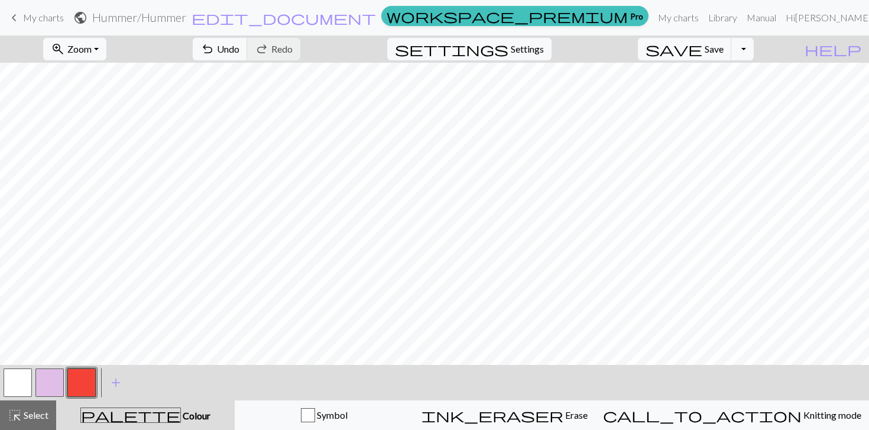
click at [18, 379] on button "button" at bounding box center [18, 382] width 28 height 28
click at [23, 378] on button "button" at bounding box center [18, 382] width 28 height 28
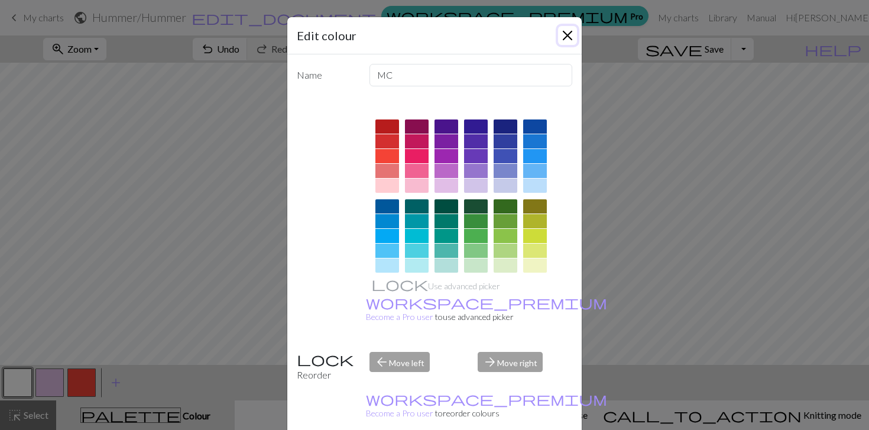
click at [570, 31] on button "Close" at bounding box center [567, 35] width 19 height 19
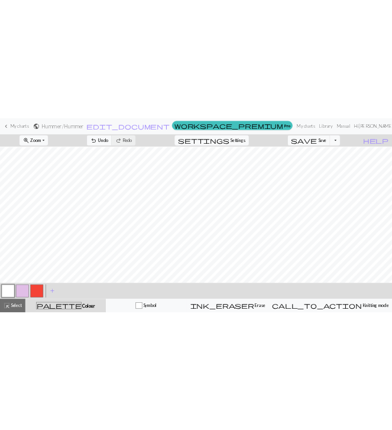
scroll to position [26, 0]
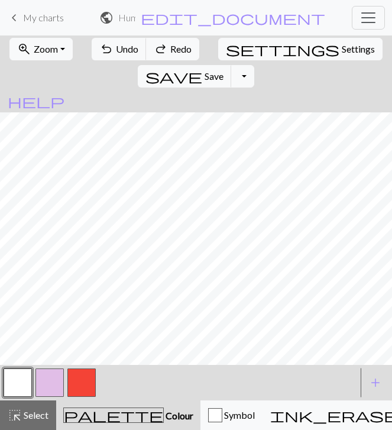
click at [76, 382] on button "button" at bounding box center [81, 382] width 28 height 28
click at [17, 372] on button "button" at bounding box center [18, 382] width 28 height 28
click at [87, 377] on button "button" at bounding box center [81, 382] width 28 height 28
click at [16, 377] on button "button" at bounding box center [18, 382] width 28 height 28
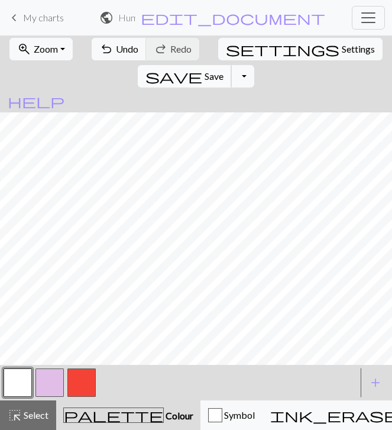
click at [223, 70] on span "Save" at bounding box center [213, 75] width 19 height 11
click at [232, 65] on button "save Save Save" at bounding box center [185, 76] width 94 height 22
click at [74, 380] on button "button" at bounding box center [81, 382] width 28 height 28
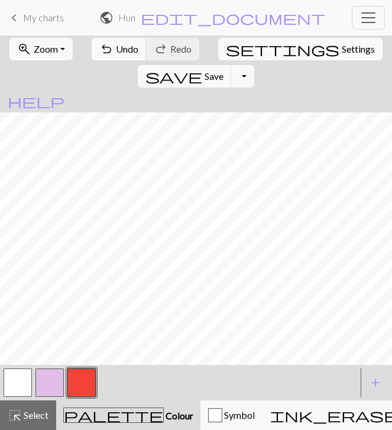
click at [22, 380] on button "button" at bounding box center [18, 382] width 28 height 28
click at [78, 371] on button "button" at bounding box center [81, 382] width 28 height 28
click at [11, 375] on button "button" at bounding box center [18, 382] width 28 height 28
click at [76, 377] on button "button" at bounding box center [81, 382] width 28 height 28
click at [12, 373] on button "button" at bounding box center [18, 382] width 28 height 28
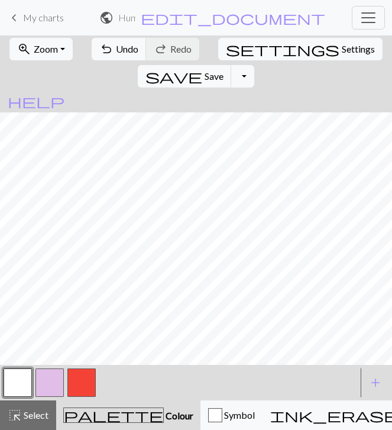
click at [84, 382] on button "button" at bounding box center [81, 382] width 28 height 28
click at [28, 375] on button "button" at bounding box center [18, 382] width 28 height 28
click at [22, 374] on button "button" at bounding box center [18, 382] width 28 height 28
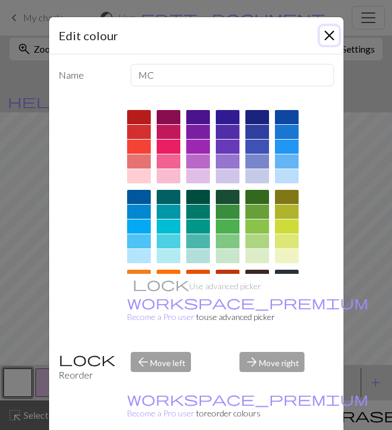
click at [331, 34] on button "Close" at bounding box center [329, 35] width 19 height 19
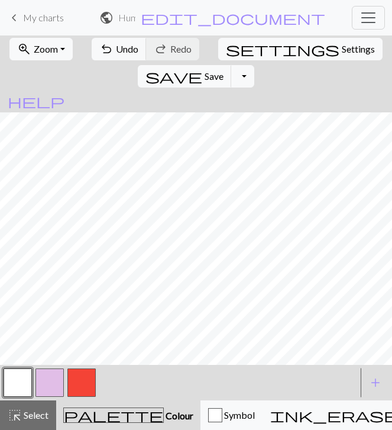
click at [79, 381] on button "button" at bounding box center [81, 382] width 28 height 28
drag, startPoint x: 15, startPoint y: 382, endPoint x: 30, endPoint y: 377, distance: 15.7
click at [15, 382] on button "button" at bounding box center [18, 382] width 28 height 28
click at [82, 374] on button "button" at bounding box center [81, 382] width 28 height 28
click at [22, 386] on button "button" at bounding box center [18, 382] width 28 height 28
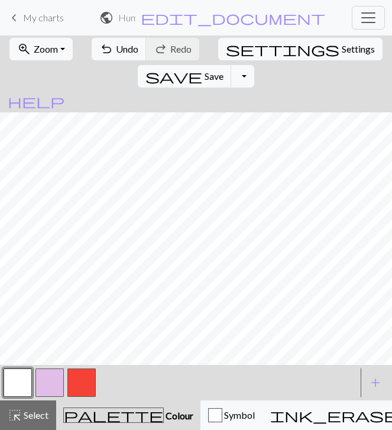
click at [87, 383] on button "button" at bounding box center [81, 382] width 28 height 28
click at [22, 383] on button "button" at bounding box center [18, 382] width 28 height 28
click at [82, 376] on button "button" at bounding box center [81, 382] width 28 height 28
click at [6, 379] on button "button" at bounding box center [18, 382] width 28 height 28
click at [87, 374] on button "button" at bounding box center [81, 382] width 28 height 28
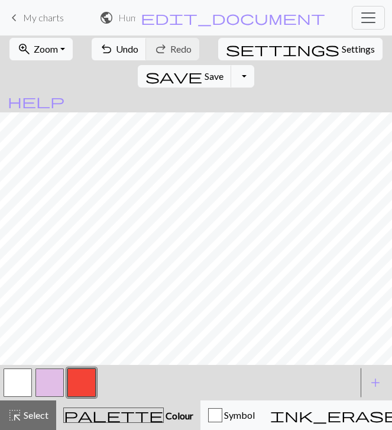
click at [14, 370] on button "button" at bounding box center [18, 382] width 28 height 28
click at [85, 377] on button "button" at bounding box center [81, 382] width 28 height 28
click at [14, 385] on button "button" at bounding box center [18, 382] width 28 height 28
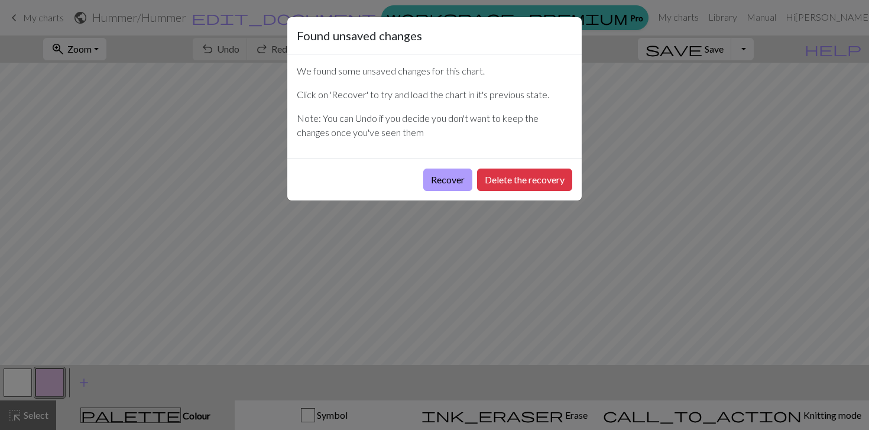
click at [448, 172] on button "Recover" at bounding box center [447, 179] width 49 height 22
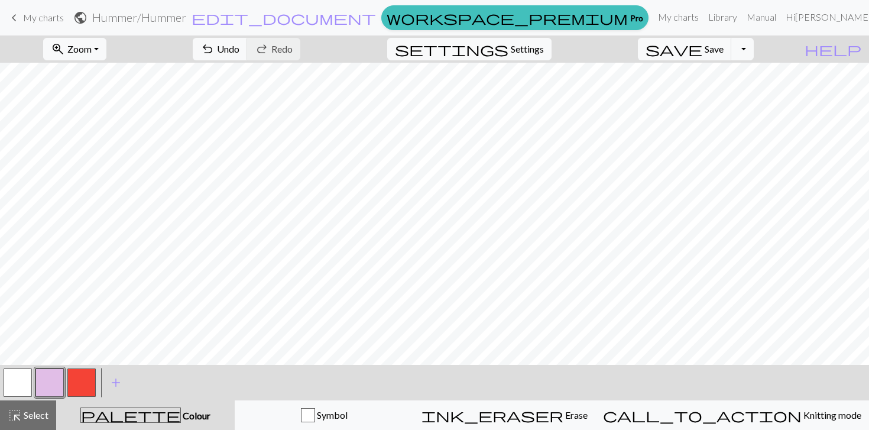
click at [21, 16] on link "keyboard_arrow_left My charts" at bounding box center [35, 18] width 57 height 20
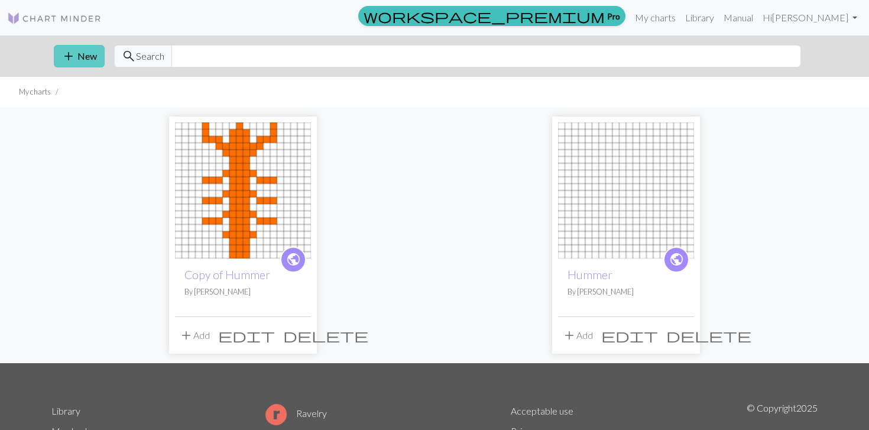
click at [94, 53] on button "add New" at bounding box center [79, 56] width 51 height 22
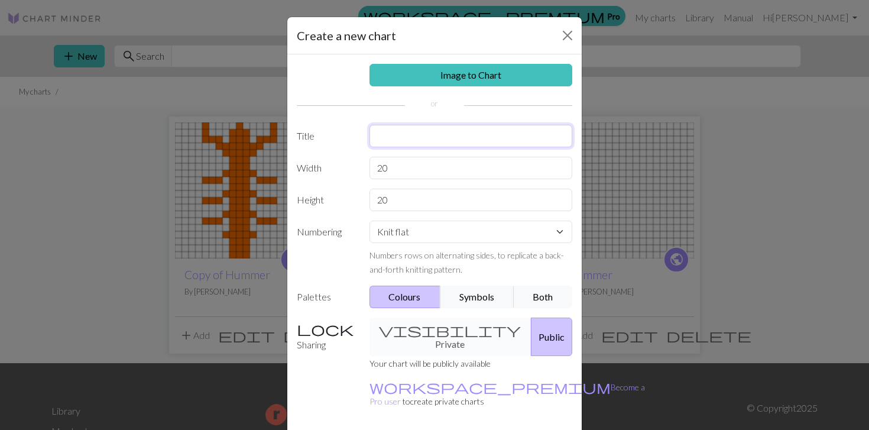
click at [405, 135] on input "text" at bounding box center [470, 136] width 203 height 22
type input "f"
drag, startPoint x: 406, startPoint y: 164, endPoint x: 343, endPoint y: 164, distance: 63.2
click at [343, 164] on div "Width 20" at bounding box center [435, 168] width 290 height 22
type input "4"
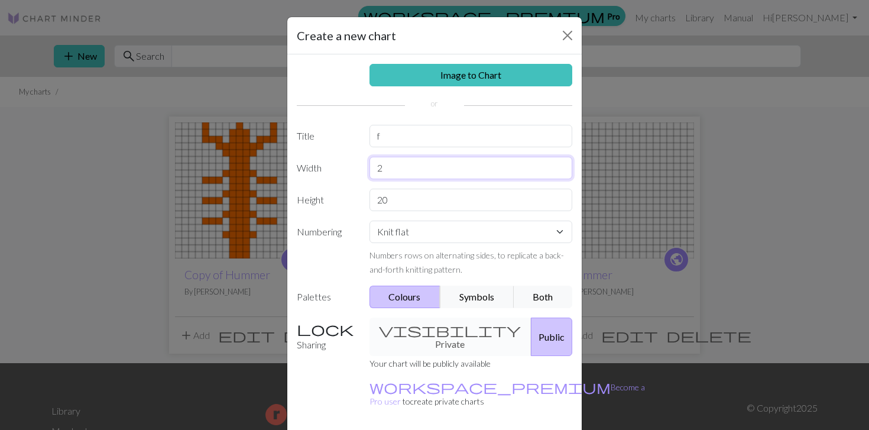
type input "20"
type input "60"
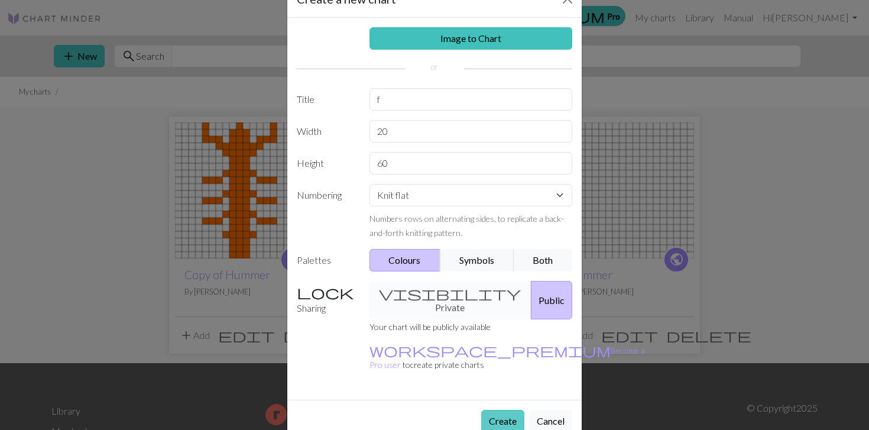
click at [514, 409] on button "Create" at bounding box center [502, 420] width 43 height 22
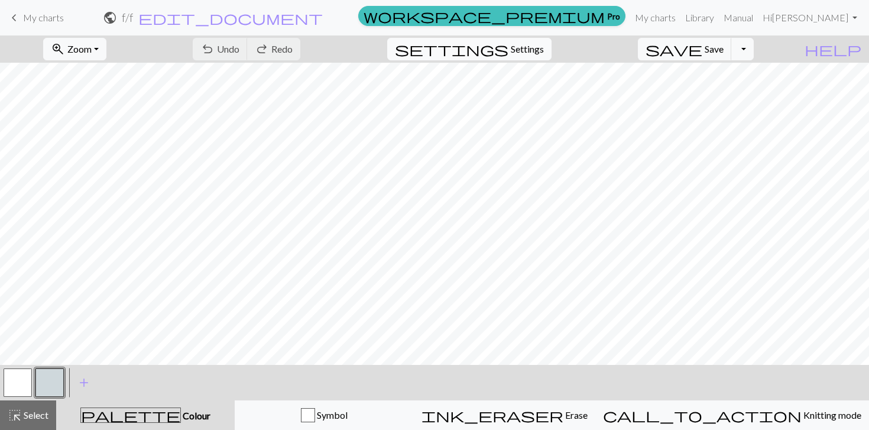
click at [538, 56] on button "settings Settings" at bounding box center [469, 49] width 164 height 22
select select "aran"
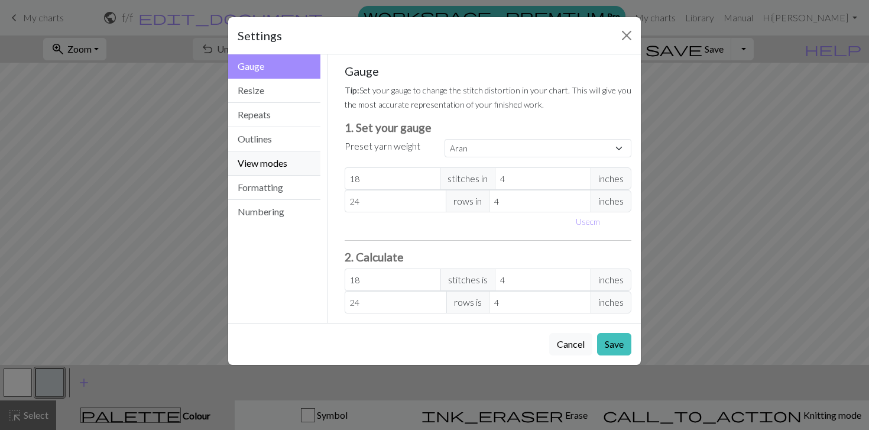
click at [297, 160] on button "View modes" at bounding box center [274, 163] width 92 height 24
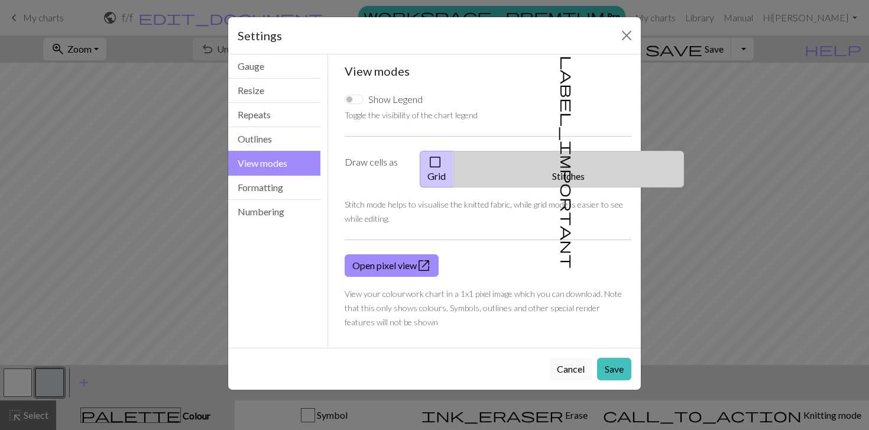
click at [586, 163] on button "label_important Stitches" at bounding box center [568, 169] width 230 height 37
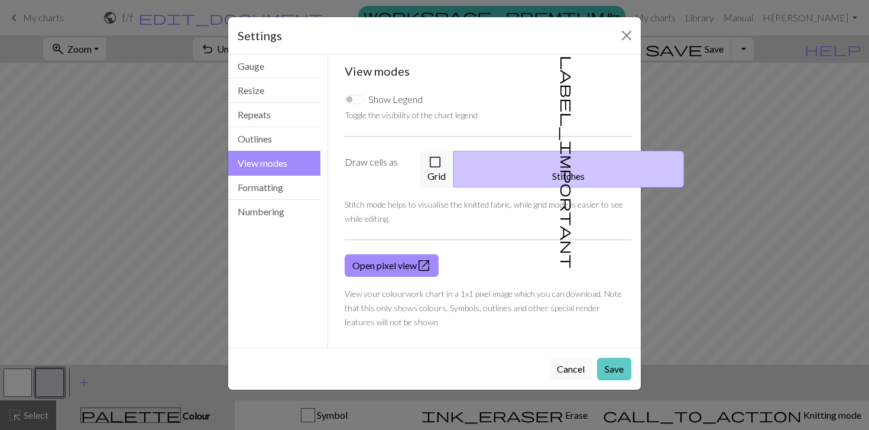
click at [626, 357] on button "Save" at bounding box center [614, 368] width 34 height 22
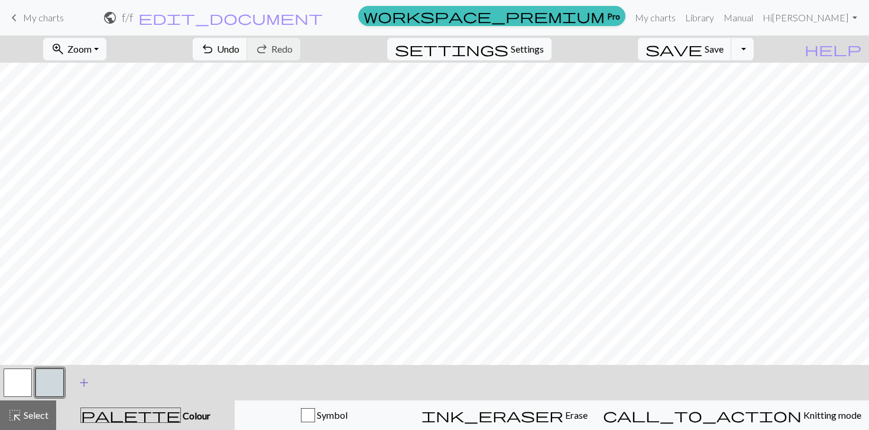
click at [74, 393] on button "add Add a colour" at bounding box center [84, 382] width 30 height 30
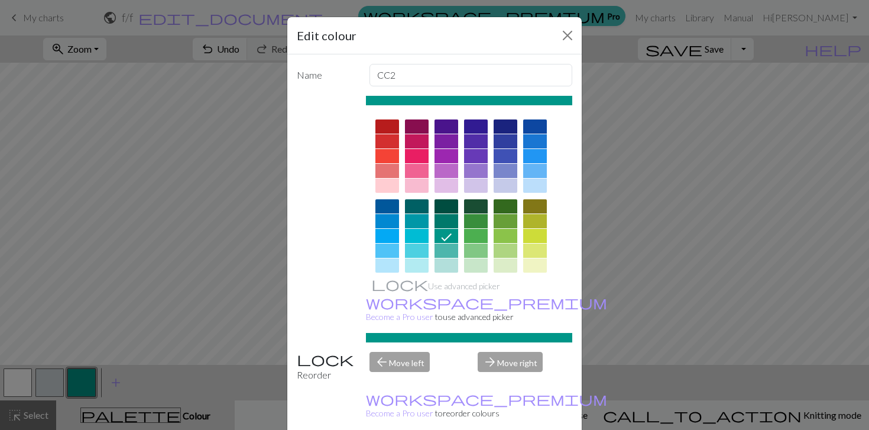
click at [388, 168] on div at bounding box center [387, 171] width 24 height 14
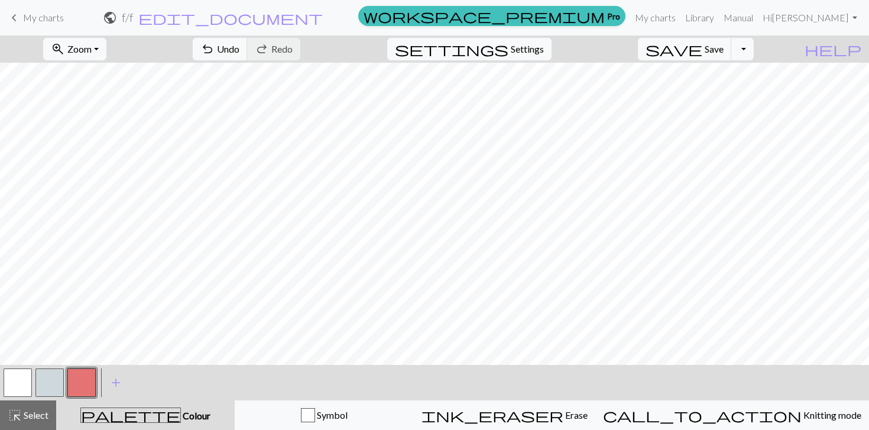
click at [34, 379] on div at bounding box center [50, 382] width 32 height 32
click at [75, 378] on button "button" at bounding box center [81, 382] width 28 height 28
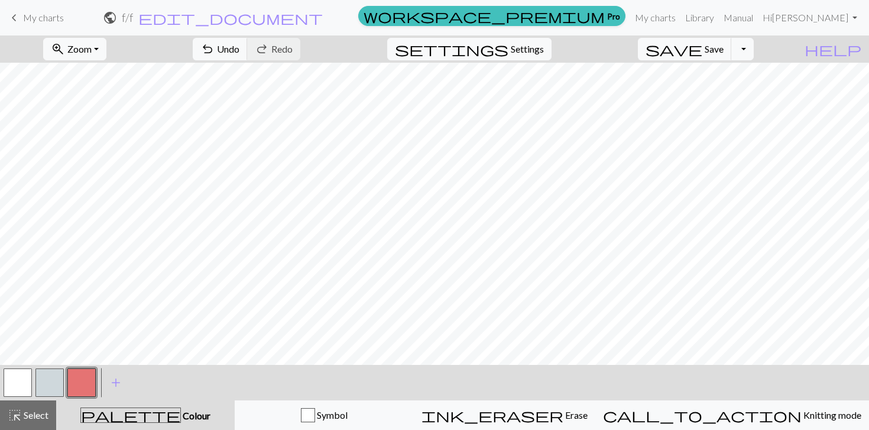
click at [23, 377] on button "button" at bounding box center [18, 382] width 28 height 28
click at [74, 389] on button "button" at bounding box center [81, 382] width 28 height 28
click at [17, 372] on button "button" at bounding box center [18, 382] width 28 height 28
click at [86, 379] on button "button" at bounding box center [81, 382] width 28 height 28
click at [21, 371] on button "button" at bounding box center [18, 382] width 28 height 28
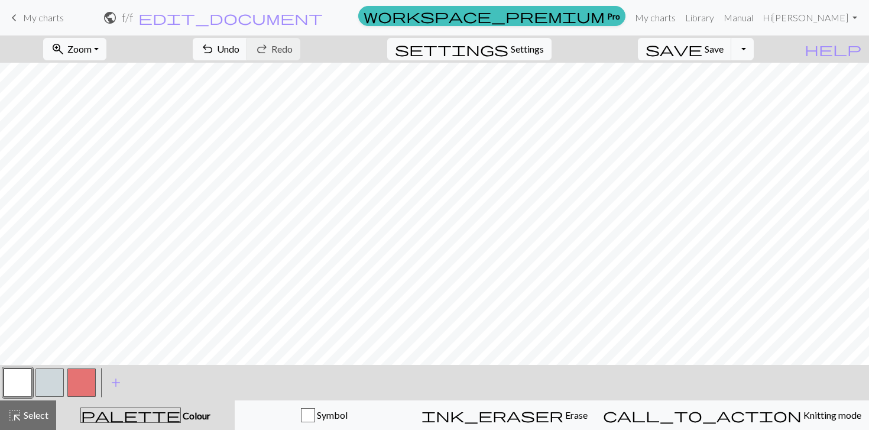
click at [85, 381] on button "button" at bounding box center [81, 382] width 28 height 28
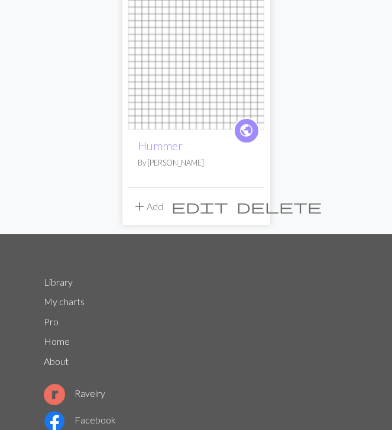
scroll to position [650, 0]
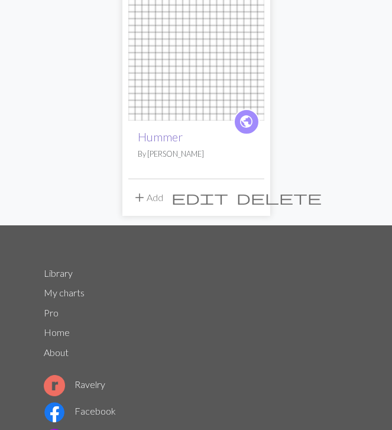
click at [169, 132] on link "Hummer" at bounding box center [160, 137] width 45 height 14
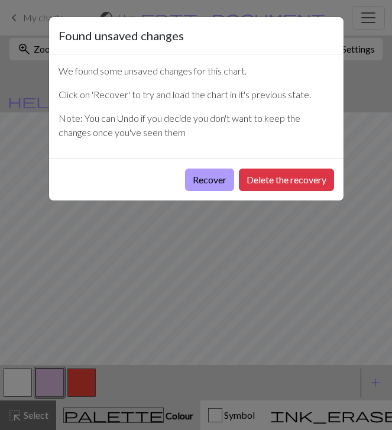
click at [213, 180] on button "Recover" at bounding box center [209, 179] width 49 height 22
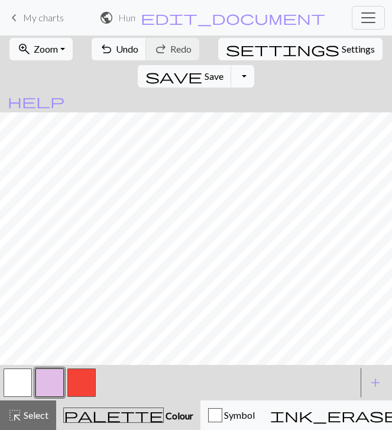
click at [253, 65] on button "Toggle Dropdown" at bounding box center [242, 76] width 22 height 22
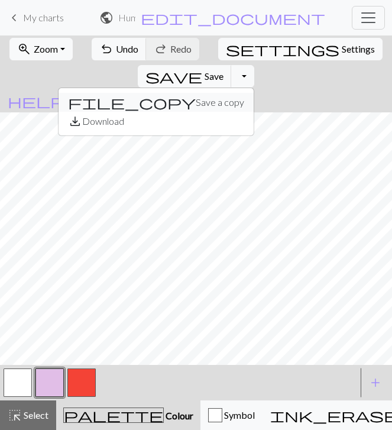
click at [253, 93] on button "file_copy Save a copy" at bounding box center [155, 102] width 195 height 19
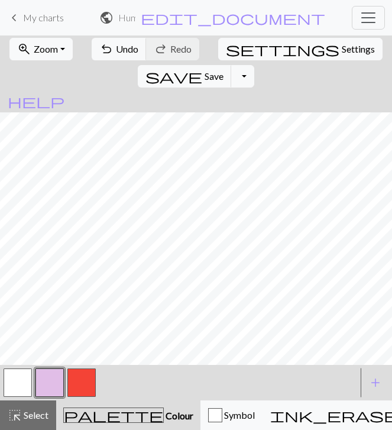
click at [86, 385] on button "button" at bounding box center [81, 382] width 28 height 28
click at [25, 377] on button "button" at bounding box center [18, 382] width 28 height 28
click at [82, 380] on button "button" at bounding box center [81, 382] width 28 height 28
click at [86, 370] on button "button" at bounding box center [81, 382] width 28 height 28
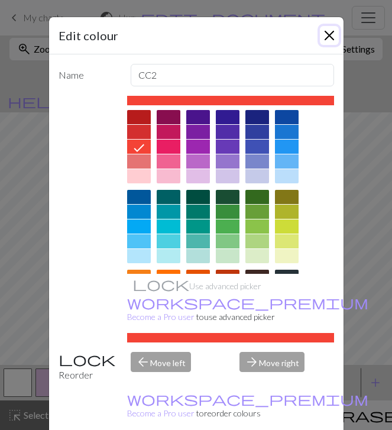
click at [328, 31] on button "Close" at bounding box center [329, 35] width 19 height 19
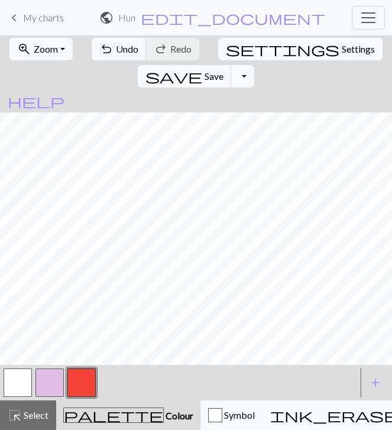
click at [14, 381] on button "button" at bounding box center [18, 382] width 28 height 28
click at [80, 382] on button "button" at bounding box center [81, 382] width 28 height 28
click at [24, 380] on button "button" at bounding box center [18, 382] width 28 height 28
click at [77, 382] on button "button" at bounding box center [81, 382] width 28 height 28
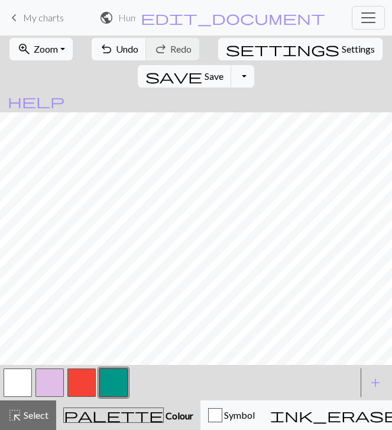
click at [27, 379] on button "button" at bounding box center [18, 382] width 28 height 28
click at [90, 383] on button "button" at bounding box center [81, 382] width 28 height 28
click at [83, 381] on button "button" at bounding box center [81, 382] width 28 height 28
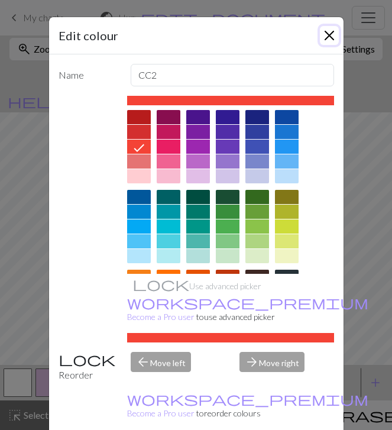
click at [327, 33] on button "Close" at bounding box center [329, 35] width 19 height 19
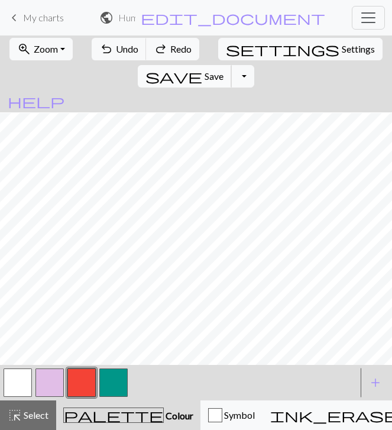
scroll to position [8, 0]
click at [25, 382] on button "button" at bounding box center [18, 382] width 28 height 28
click at [76, 389] on button "button" at bounding box center [81, 382] width 28 height 28
click at [28, 370] on button "button" at bounding box center [18, 382] width 28 height 28
click at [87, 377] on button "button" at bounding box center [81, 382] width 28 height 28
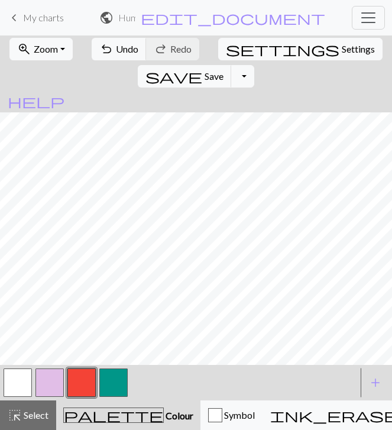
click at [86, 382] on button "button" at bounding box center [81, 382] width 28 height 28
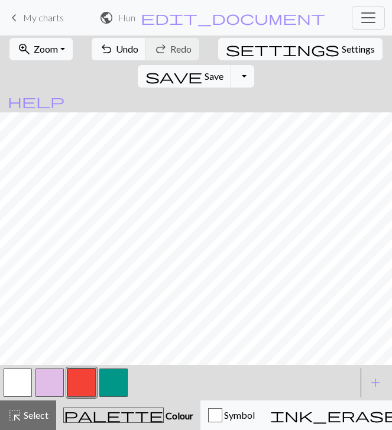
click at [16, 379] on button "button" at bounding box center [18, 382] width 28 height 28
click at [82, 378] on button "button" at bounding box center [81, 382] width 28 height 28
click at [27, 382] on button "button" at bounding box center [18, 382] width 28 height 28
click at [75, 388] on button "button" at bounding box center [81, 382] width 28 height 28
click at [15, 376] on button "button" at bounding box center [18, 382] width 28 height 28
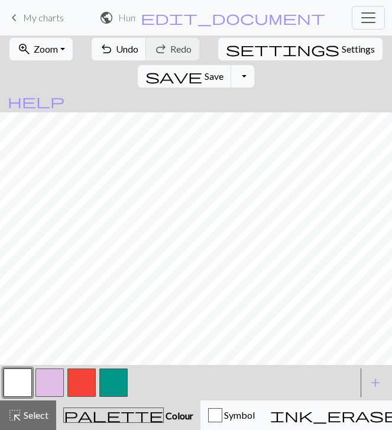
click at [81, 380] on button "button" at bounding box center [81, 382] width 28 height 28
click at [24, 382] on button "button" at bounding box center [18, 382] width 28 height 28
click at [71, 385] on button "button" at bounding box center [81, 382] width 28 height 28
click at [26, 382] on button "button" at bounding box center [18, 382] width 28 height 28
click at [83, 376] on button "button" at bounding box center [81, 382] width 28 height 28
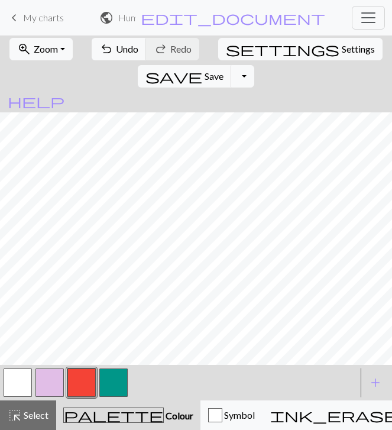
click at [9, 379] on button "button" at bounding box center [18, 382] width 28 height 28
click at [83, 375] on button "button" at bounding box center [81, 382] width 28 height 28
click at [80, 378] on button "button" at bounding box center [81, 382] width 28 height 28
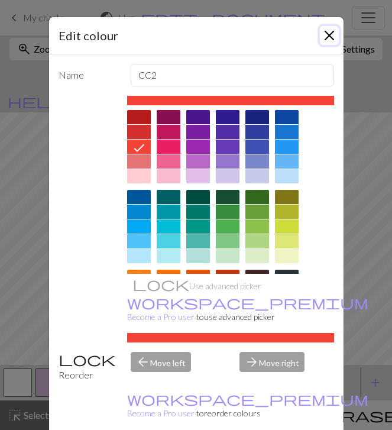
click at [328, 35] on button "Close" at bounding box center [329, 35] width 19 height 19
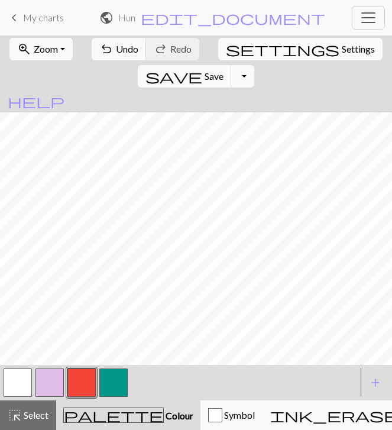
click at [21, 379] on button "button" at bounding box center [18, 382] width 28 height 28
click at [89, 370] on button "button" at bounding box center [81, 382] width 28 height 28
click at [20, 370] on button "button" at bounding box center [18, 382] width 28 height 28
click at [84, 376] on button "button" at bounding box center [81, 382] width 28 height 28
click at [78, 376] on button "button" at bounding box center [81, 382] width 28 height 28
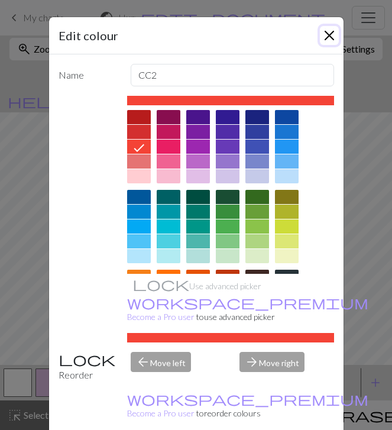
click at [327, 32] on button "Close" at bounding box center [329, 35] width 19 height 19
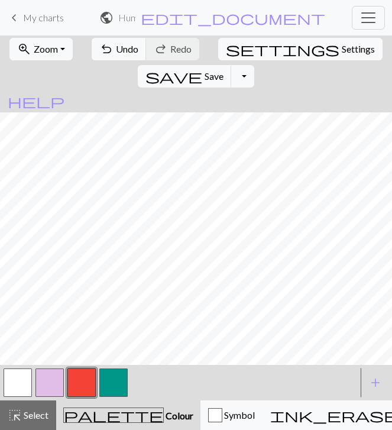
click at [22, 389] on button "button" at bounding box center [18, 382] width 28 height 28
click at [73, 377] on button "button" at bounding box center [81, 382] width 28 height 28
click at [71, 377] on button "button" at bounding box center [81, 382] width 28 height 28
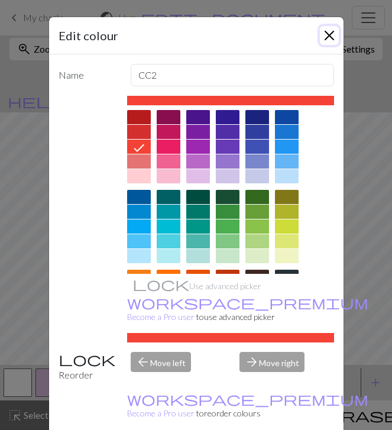
drag, startPoint x: 335, startPoint y: 36, endPoint x: 291, endPoint y: 41, distance: 44.6
click at [335, 36] on button "Close" at bounding box center [329, 35] width 19 height 19
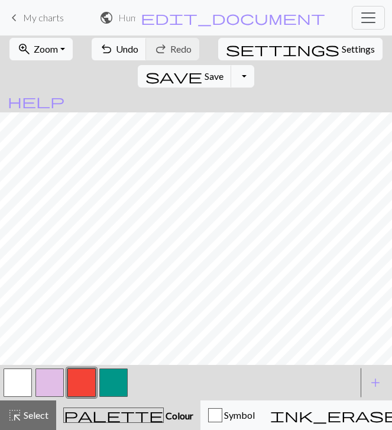
click at [21, 376] on button "button" at bounding box center [18, 382] width 28 height 28
